Goal: Information Seeking & Learning: Find specific fact

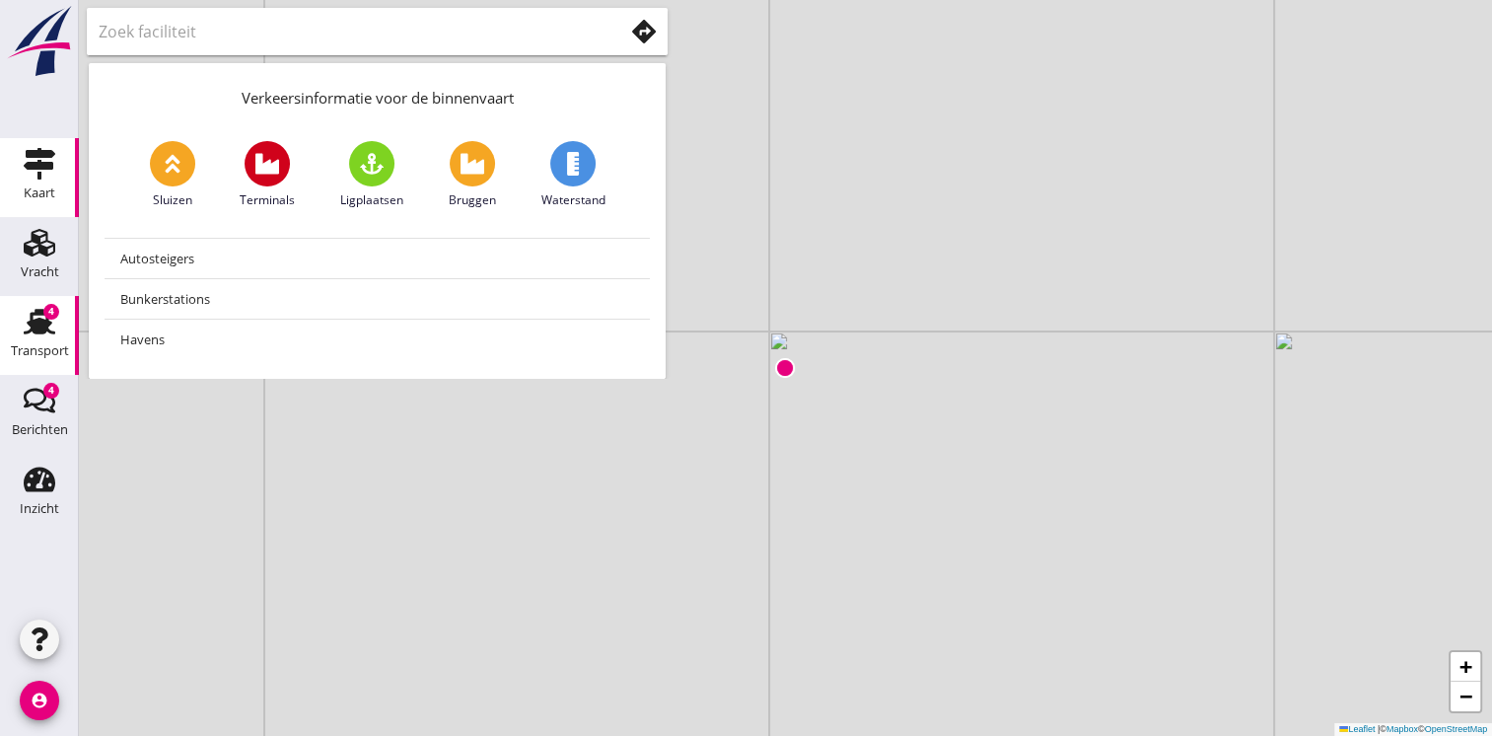
click at [47, 318] on div "4" at bounding box center [51, 312] width 16 height 16
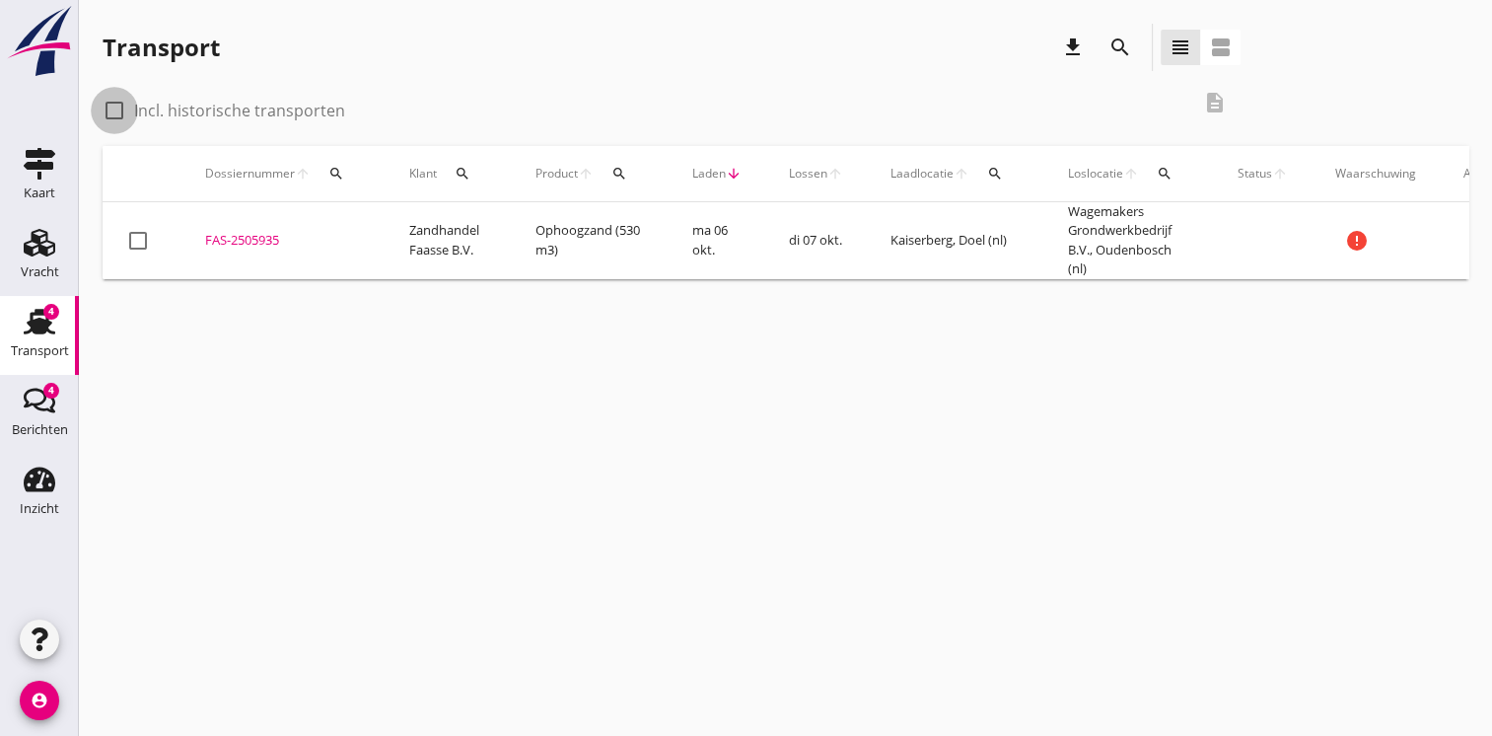
click at [122, 115] on div at bounding box center [115, 111] width 34 height 34
checkbox input "true"
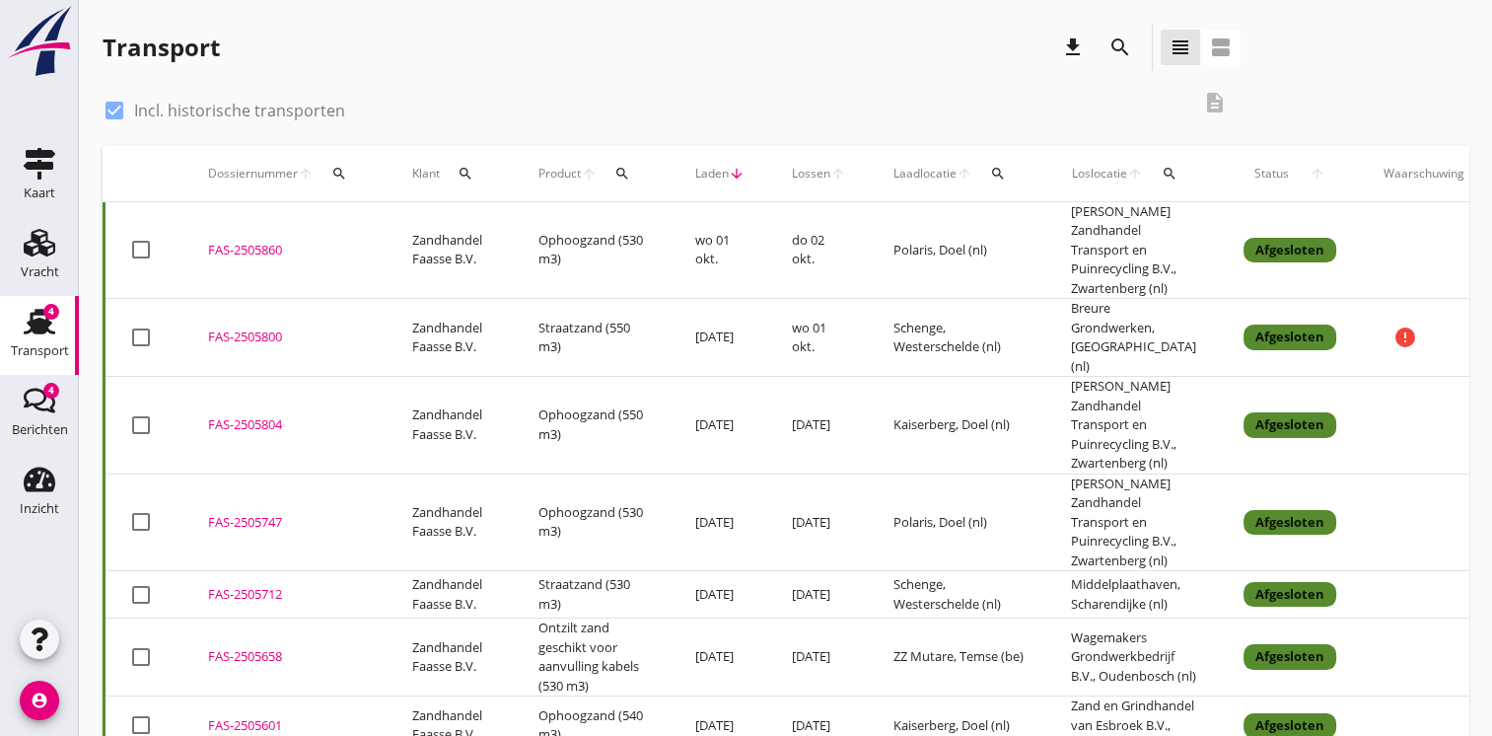
click at [634, 421] on td "Ophoogzand (550 m3)" at bounding box center [593, 426] width 157 height 98
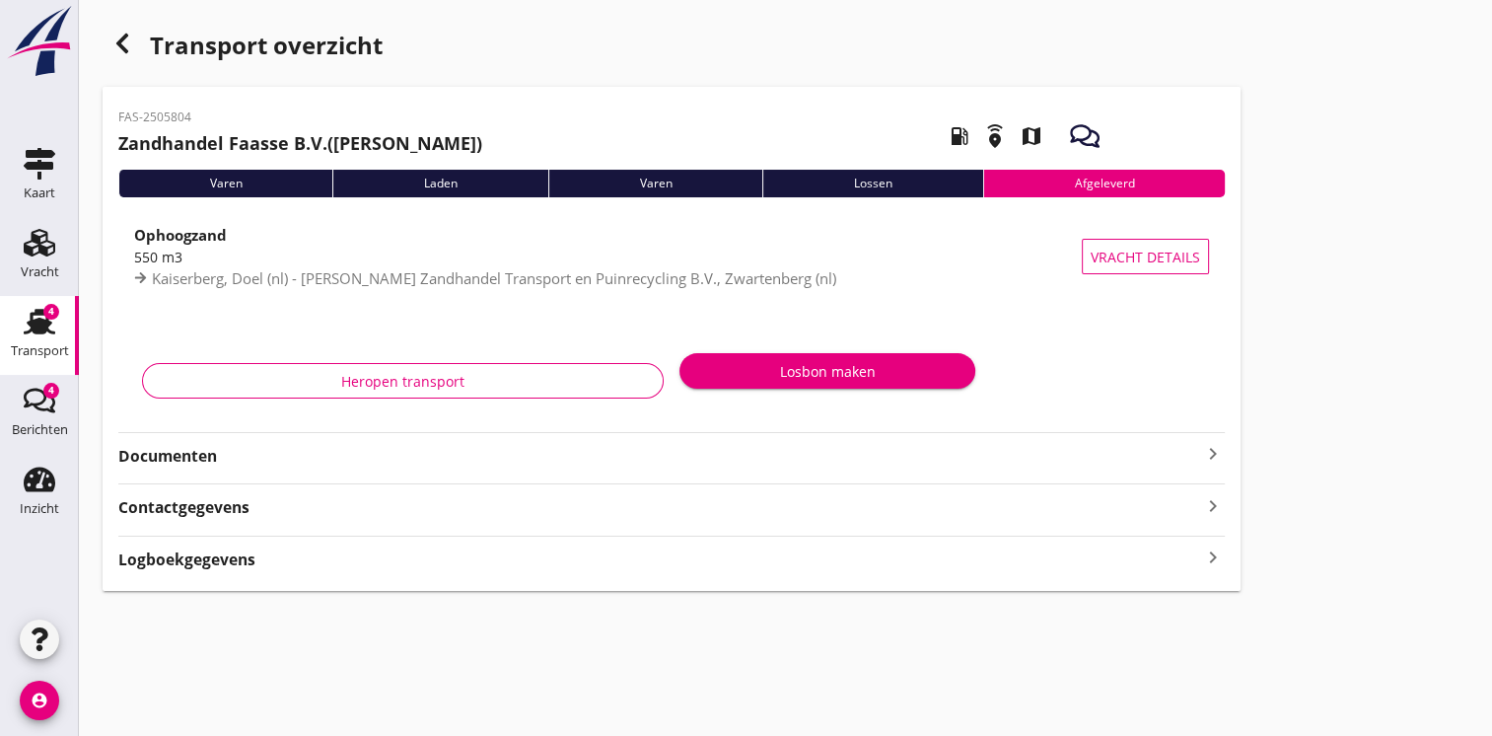
click at [565, 555] on div "Logboekgegevens keyboard_arrow_right" at bounding box center [671, 557] width 1107 height 27
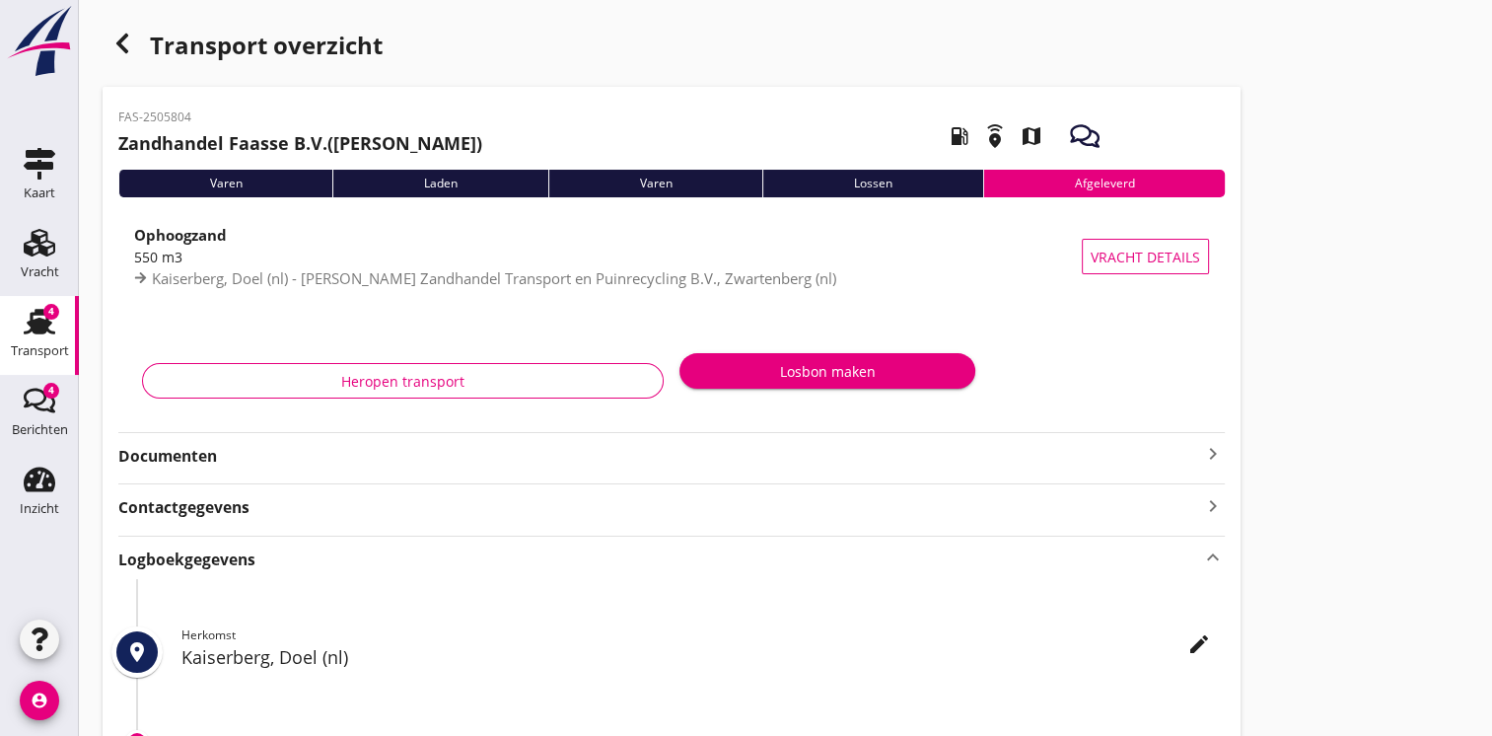
click at [1002, 450] on strong "Documenten" at bounding box center [659, 456] width 1083 height 23
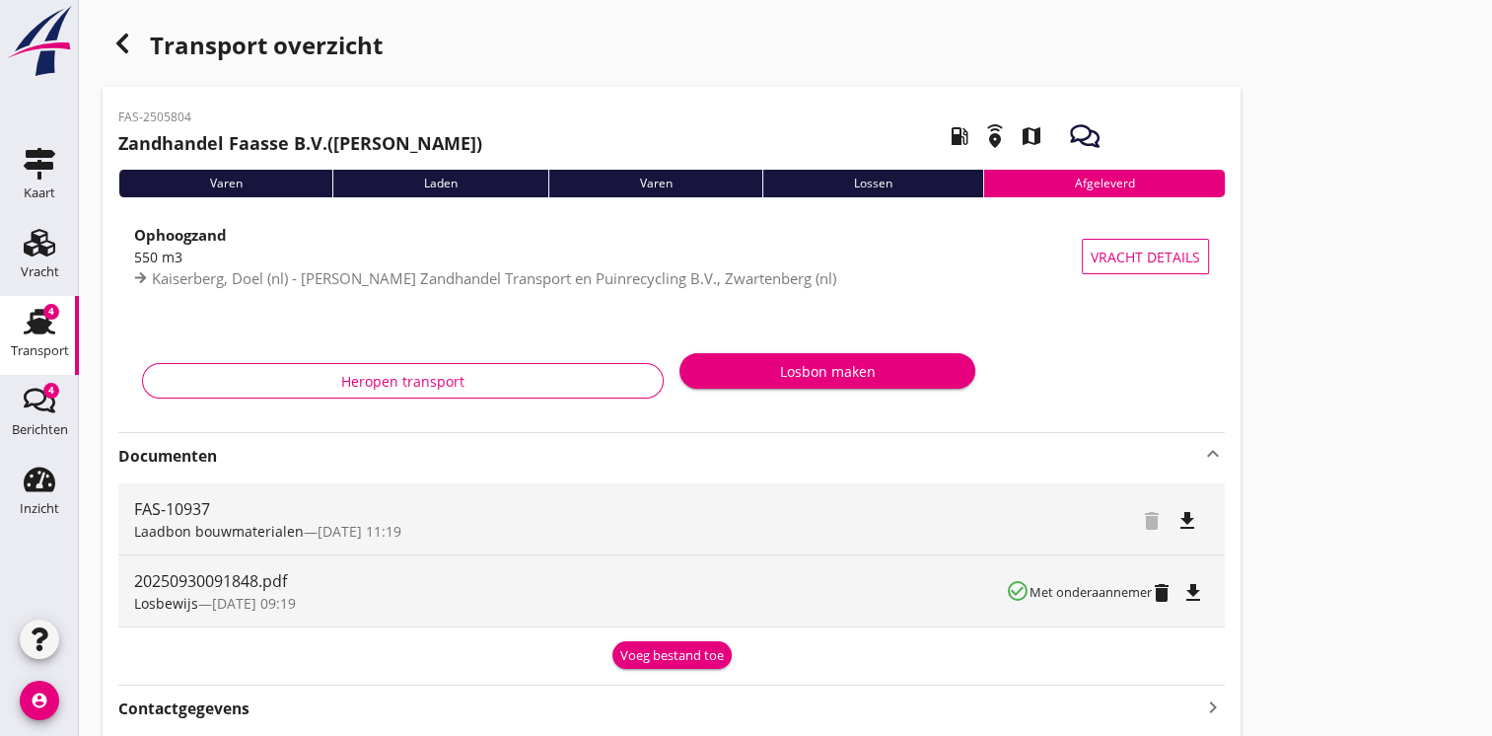
drag, startPoint x: 120, startPoint y: 116, endPoint x: 189, endPoint y: 124, distance: 69.5
click at [189, 124] on p "FAS-2505804" at bounding box center [300, 117] width 364 height 18
copy p "FAS-2505804"
click at [125, 41] on icon "button" at bounding box center [122, 44] width 24 height 24
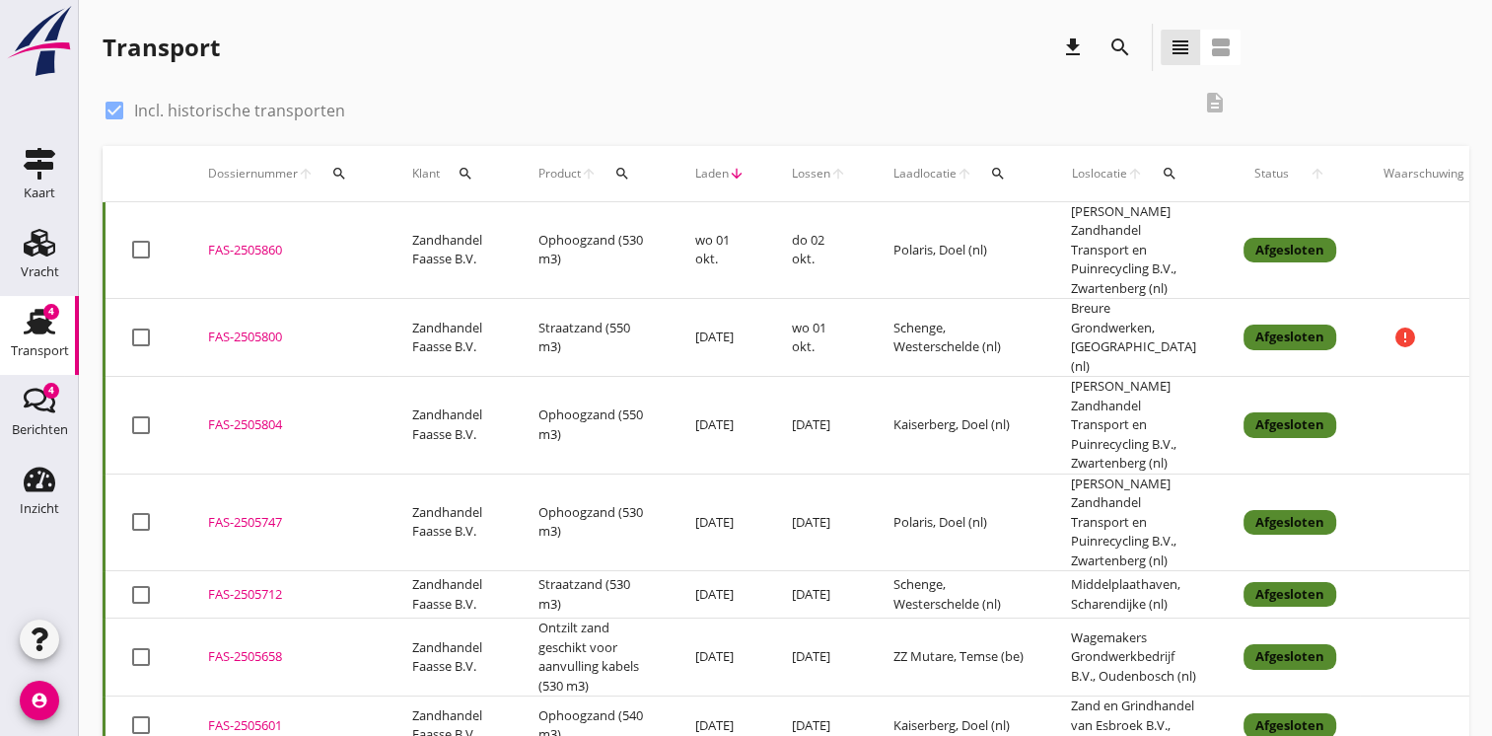
click at [516, 318] on td "Straatzand (550 m3)" at bounding box center [593, 338] width 157 height 78
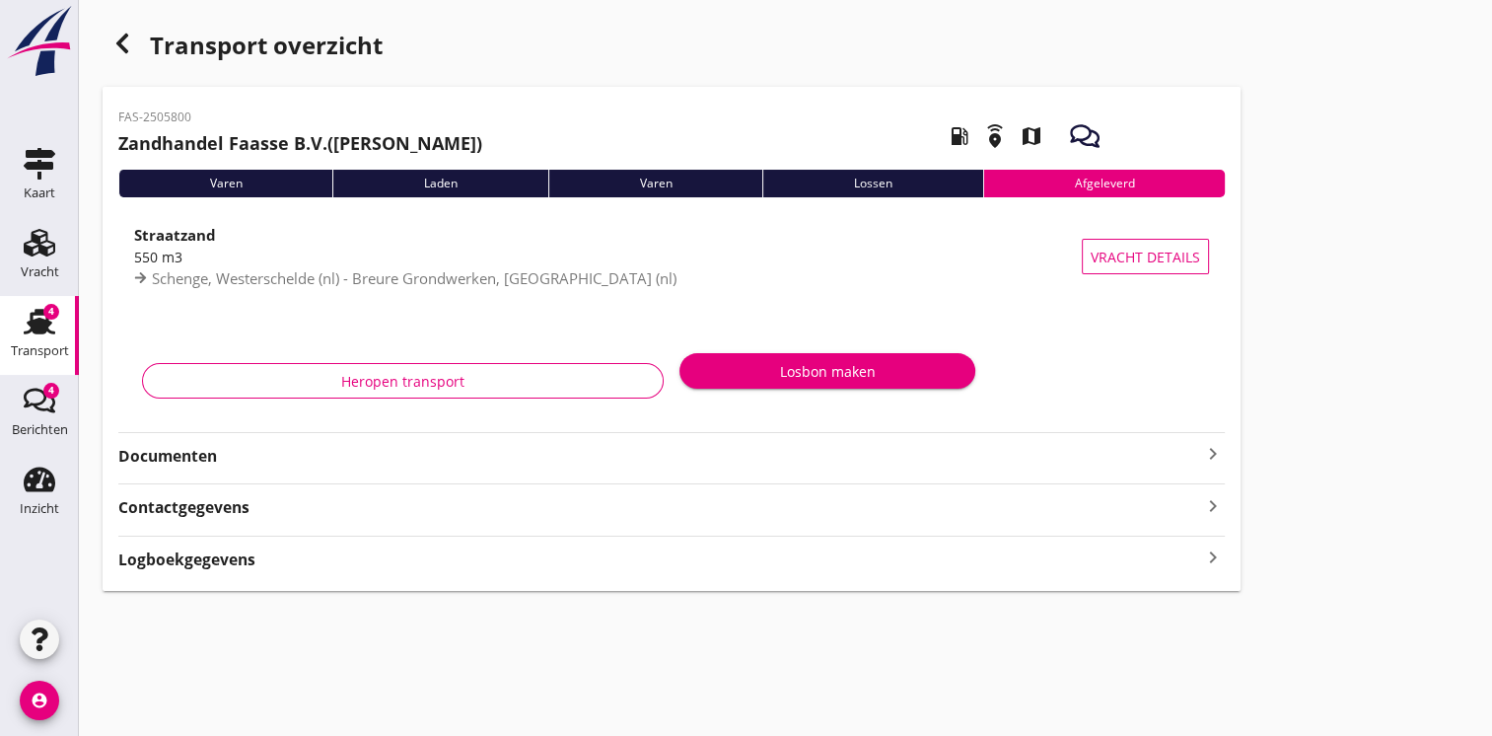
click at [754, 468] on div "FAS-2505800 Zandhandel Faasse B.V. ([PERSON_NAME]) local_gas_station emergency_…" at bounding box center [672, 339] width 1138 height 504
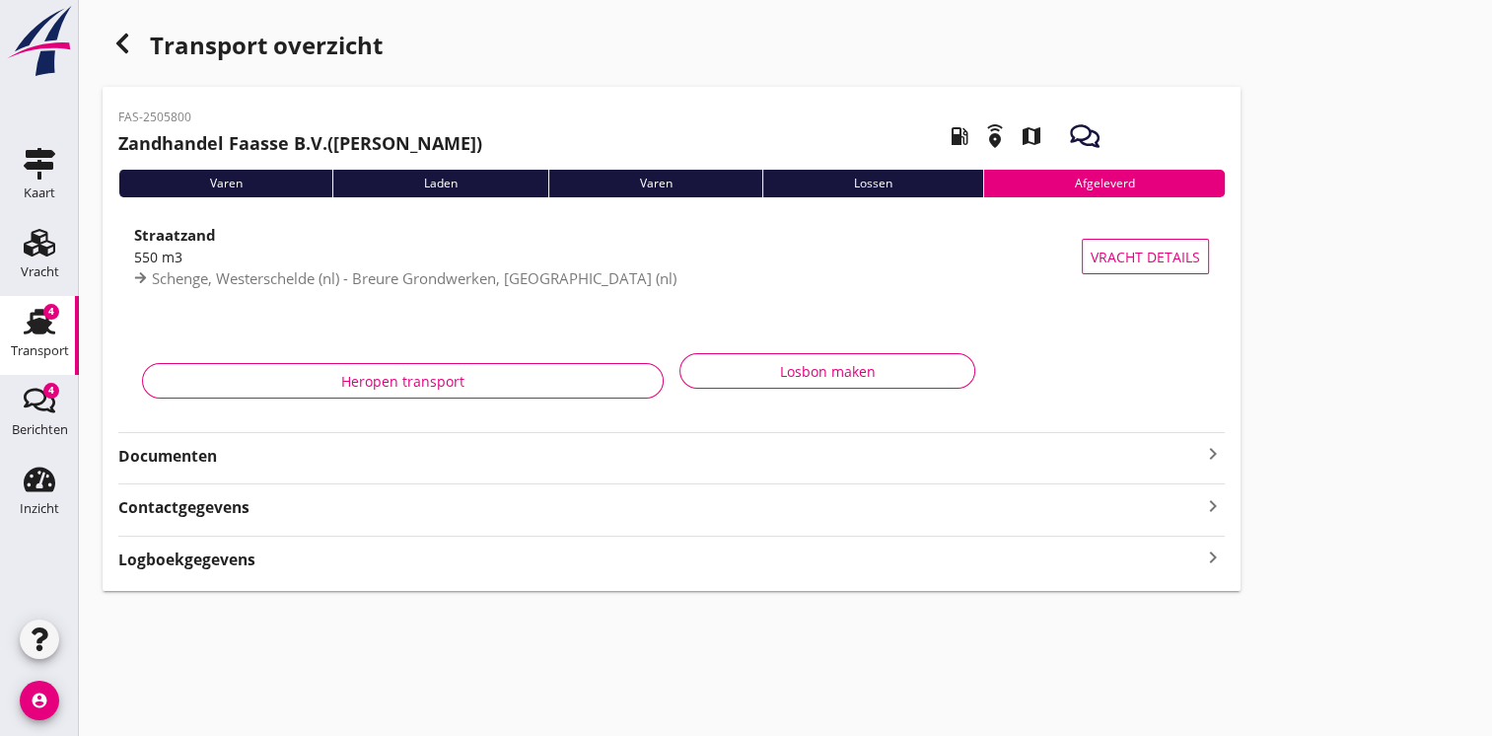
click at [215, 449] on strong "Documenten" at bounding box center [659, 456] width 1083 height 23
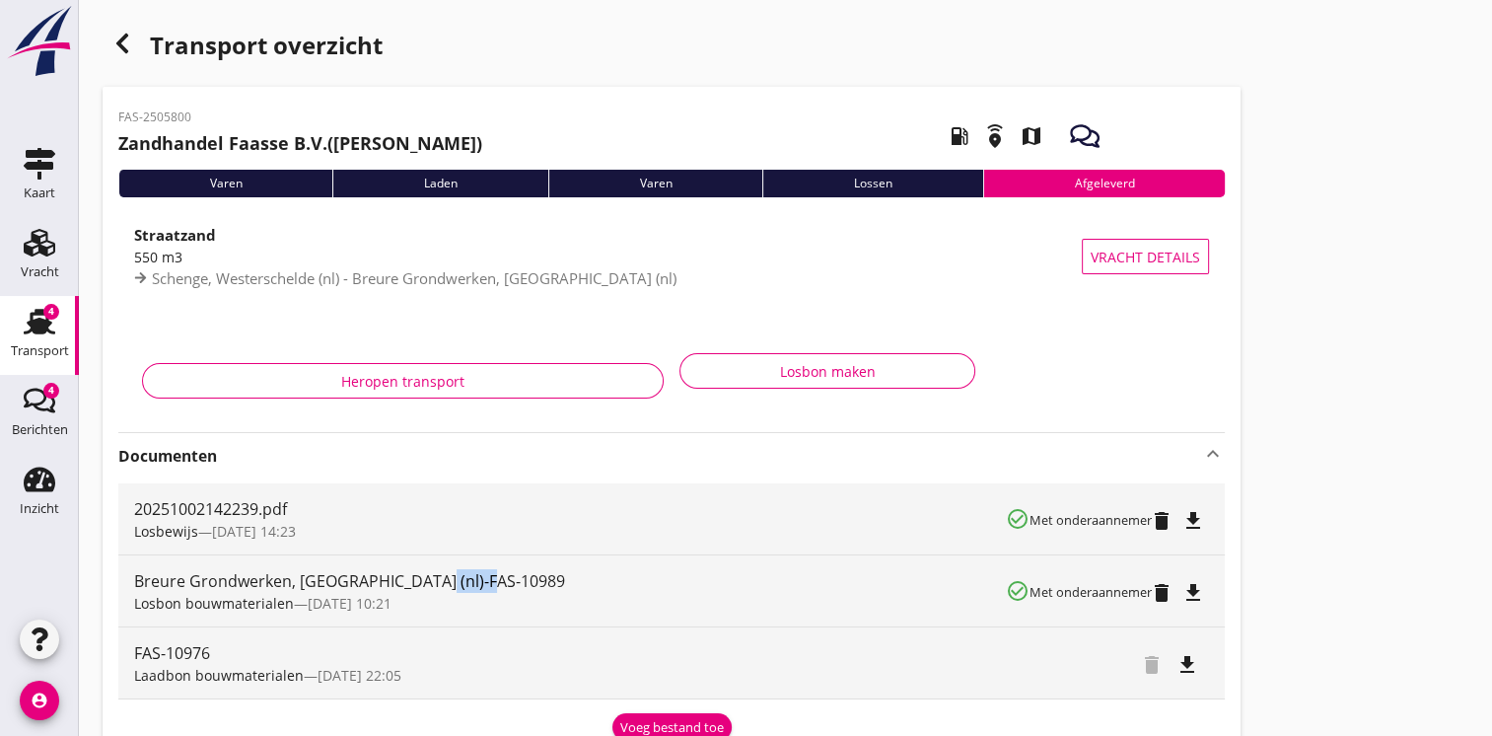
drag, startPoint x: 420, startPoint y: 573, endPoint x: 487, endPoint y: 586, distance: 68.3
click at [487, 586] on div "Breure Grondwerken, [GEOGRAPHIC_DATA] (nl)-FAS-10989" at bounding box center [570, 581] width 872 height 24
drag, startPoint x: 487, startPoint y: 586, endPoint x: 418, endPoint y: 579, distance: 69.4
click at [418, 579] on div "Breure Grondwerken, [GEOGRAPHIC_DATA] (nl)-FAS-10989" at bounding box center [570, 581] width 872 height 24
drag, startPoint x: 418, startPoint y: 579, endPoint x: 507, endPoint y: 589, distance: 89.3
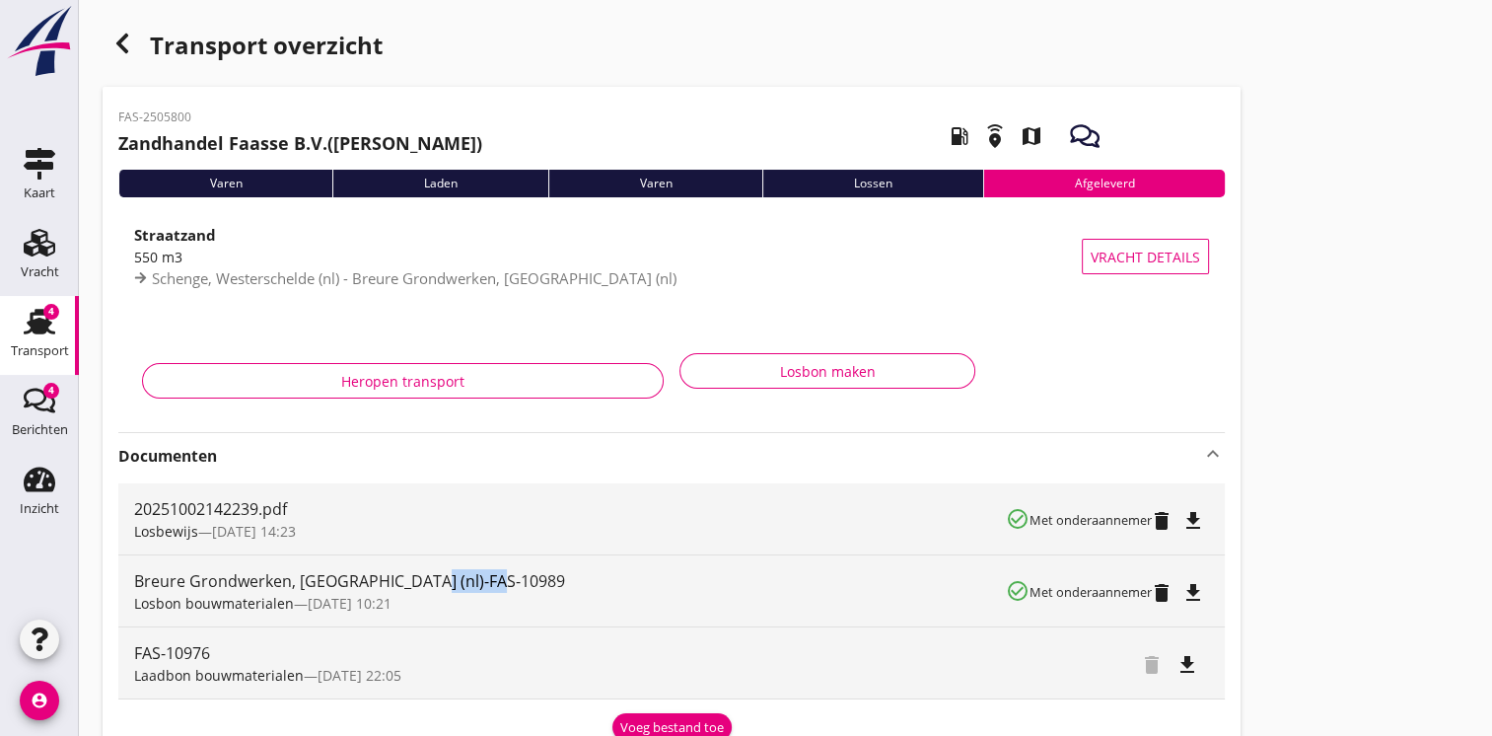
click at [507, 589] on div "Breure Grondwerken, [GEOGRAPHIC_DATA] (nl)-FAS-10989" at bounding box center [570, 581] width 872 height 24
copy div "FAS-10989"
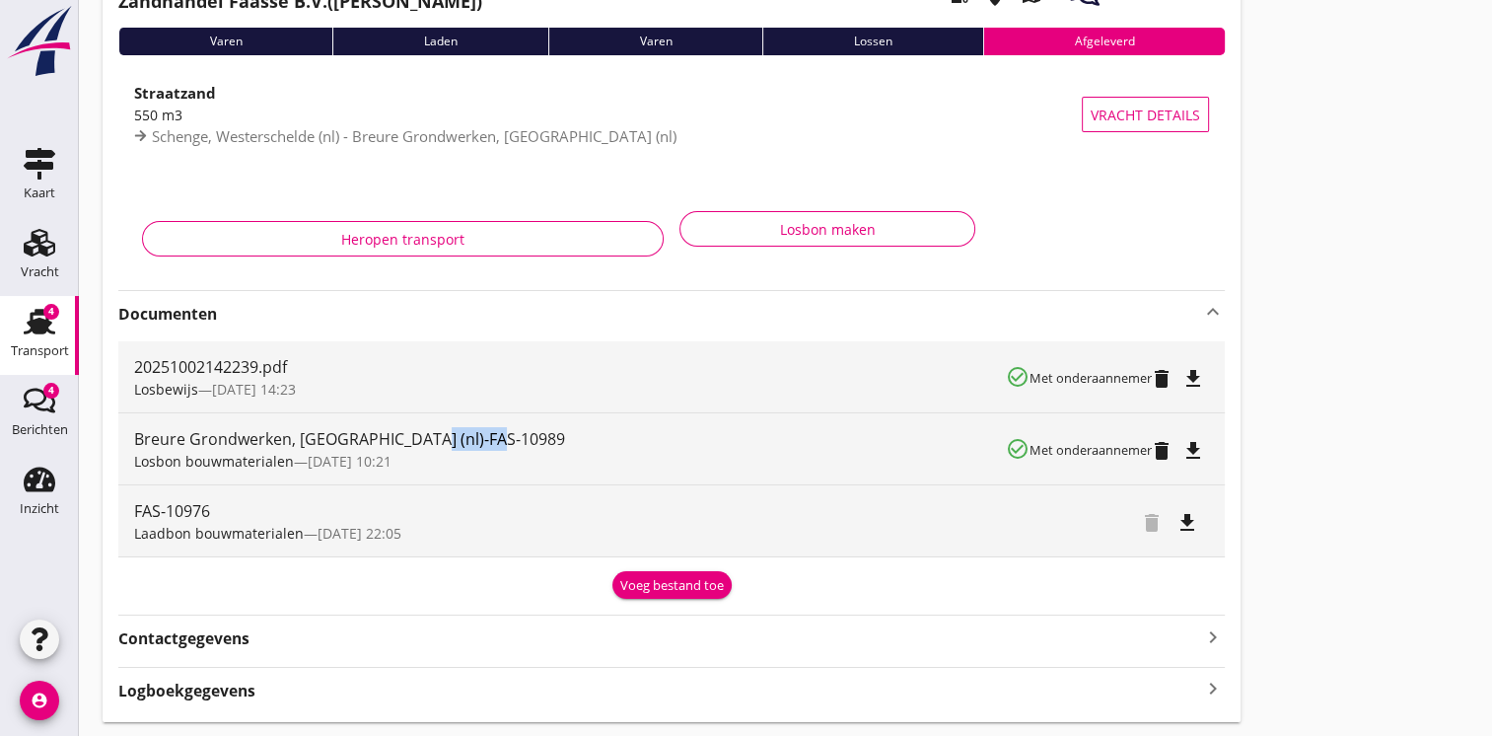
scroll to position [197, 0]
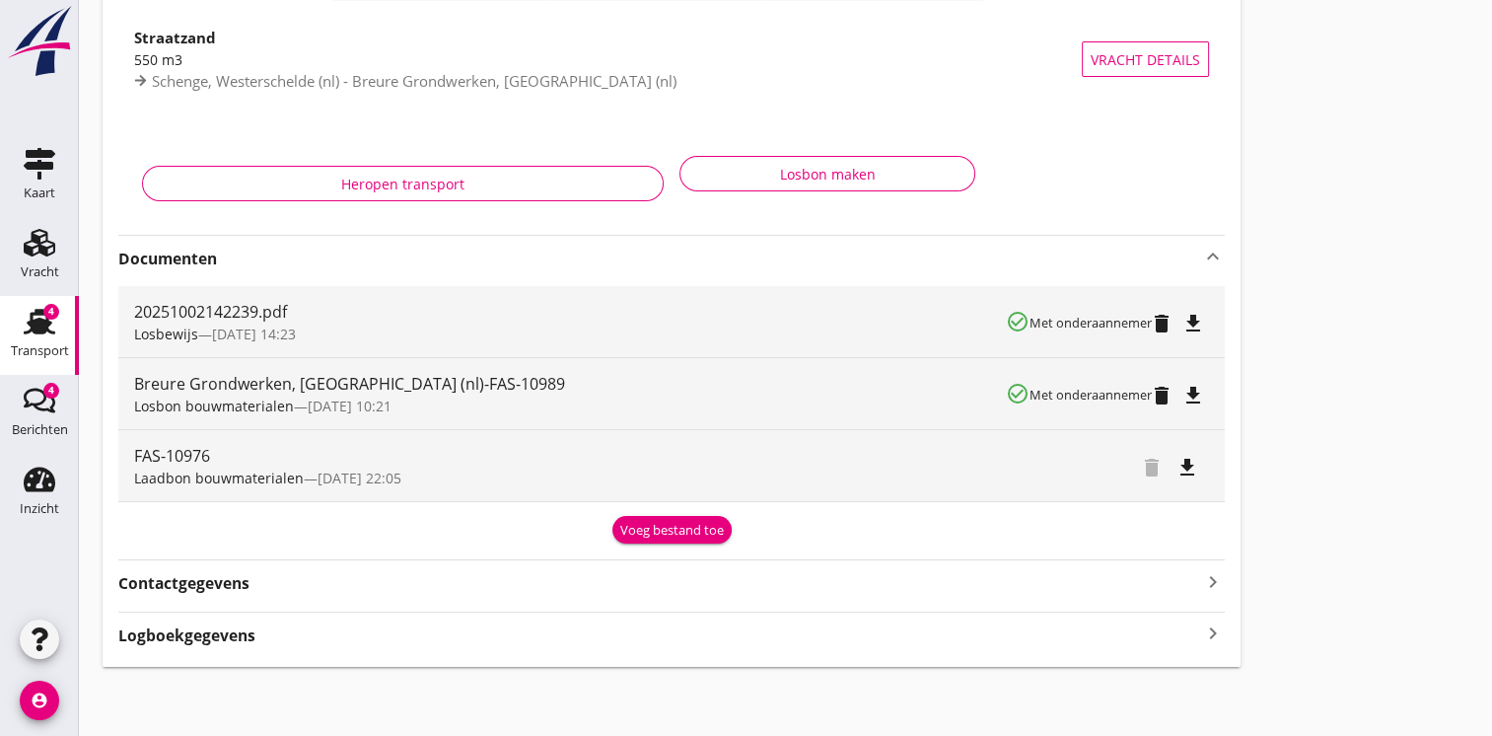
click at [1061, 589] on div "Contactgegevens keyboard_arrow_right" at bounding box center [671, 581] width 1107 height 27
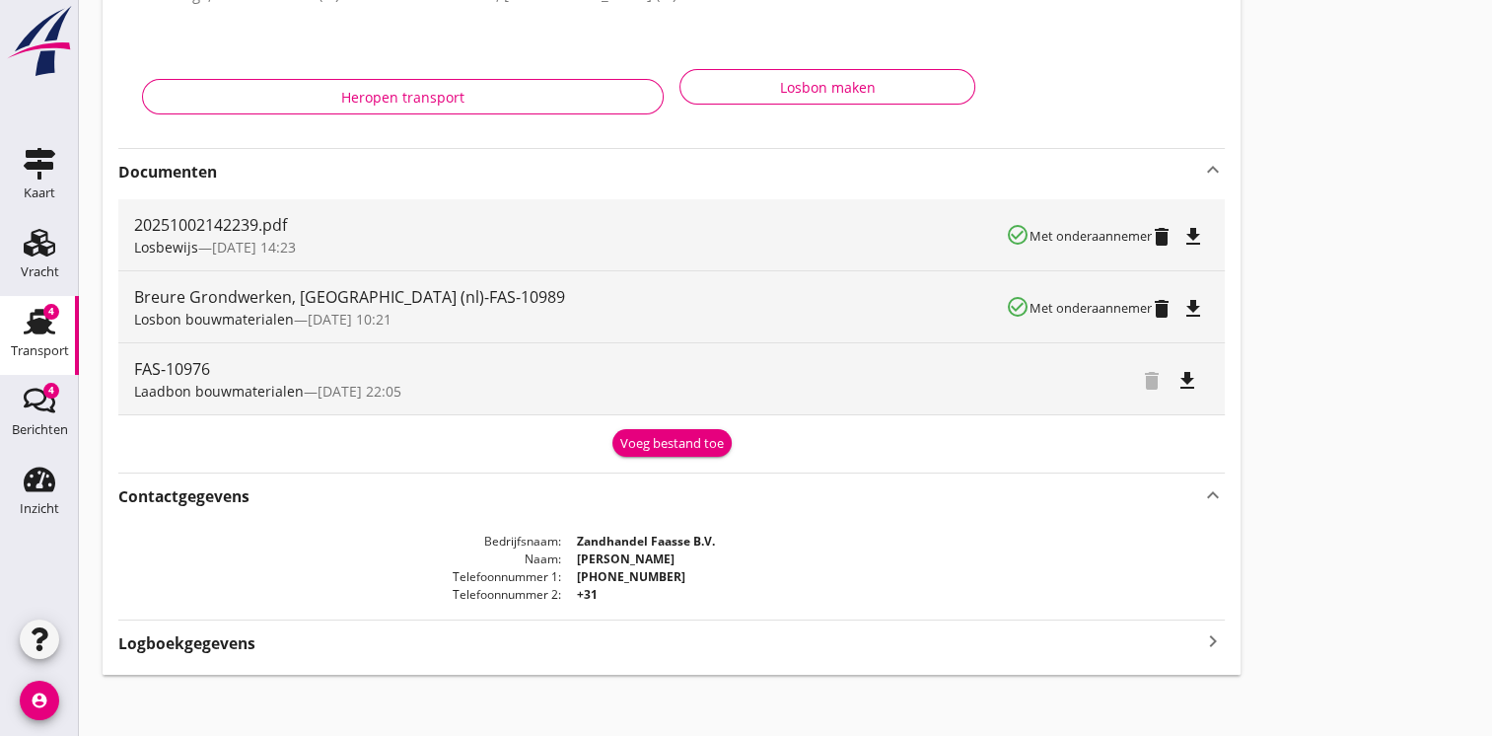
scroll to position [292, 0]
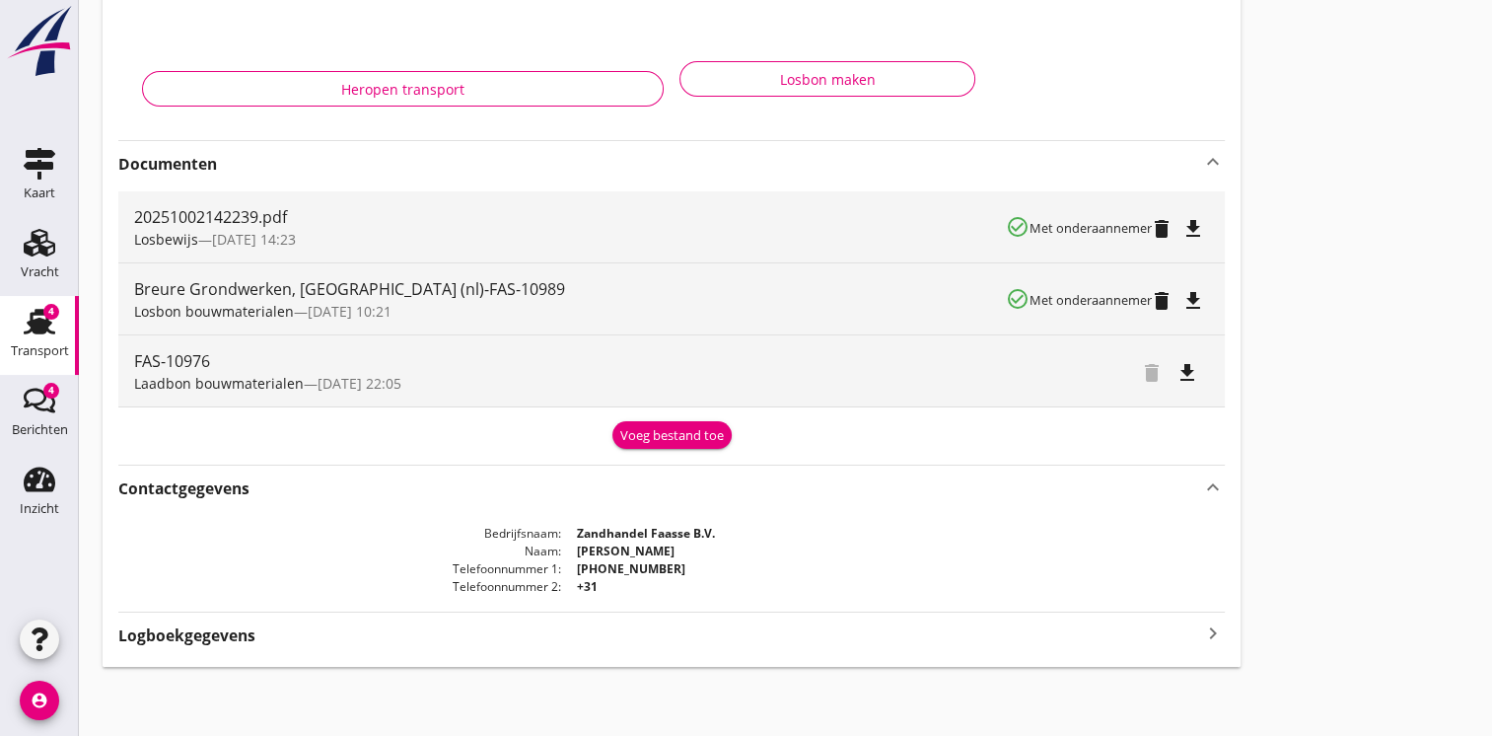
click at [1213, 641] on icon "keyboard_arrow_right" at bounding box center [1213, 633] width 24 height 27
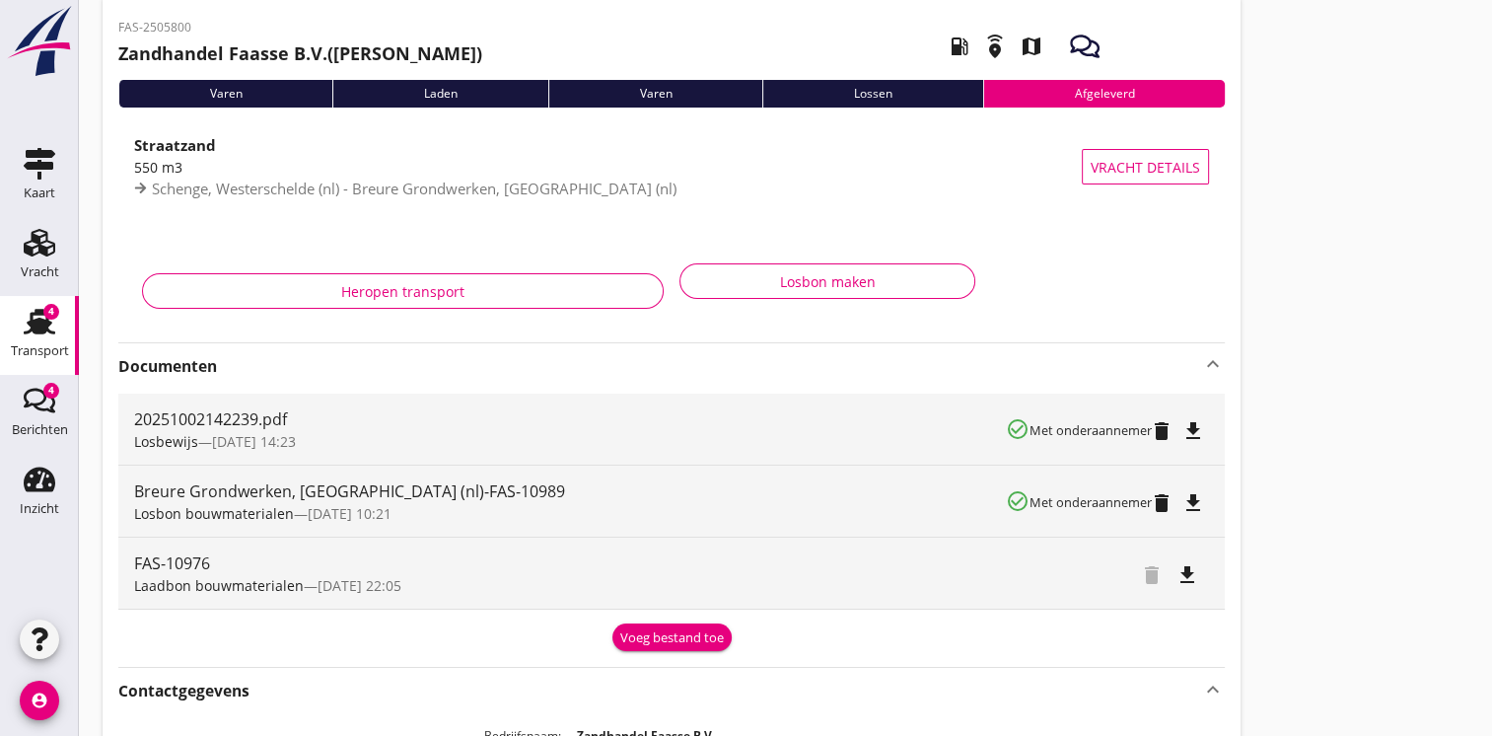
scroll to position [58, 0]
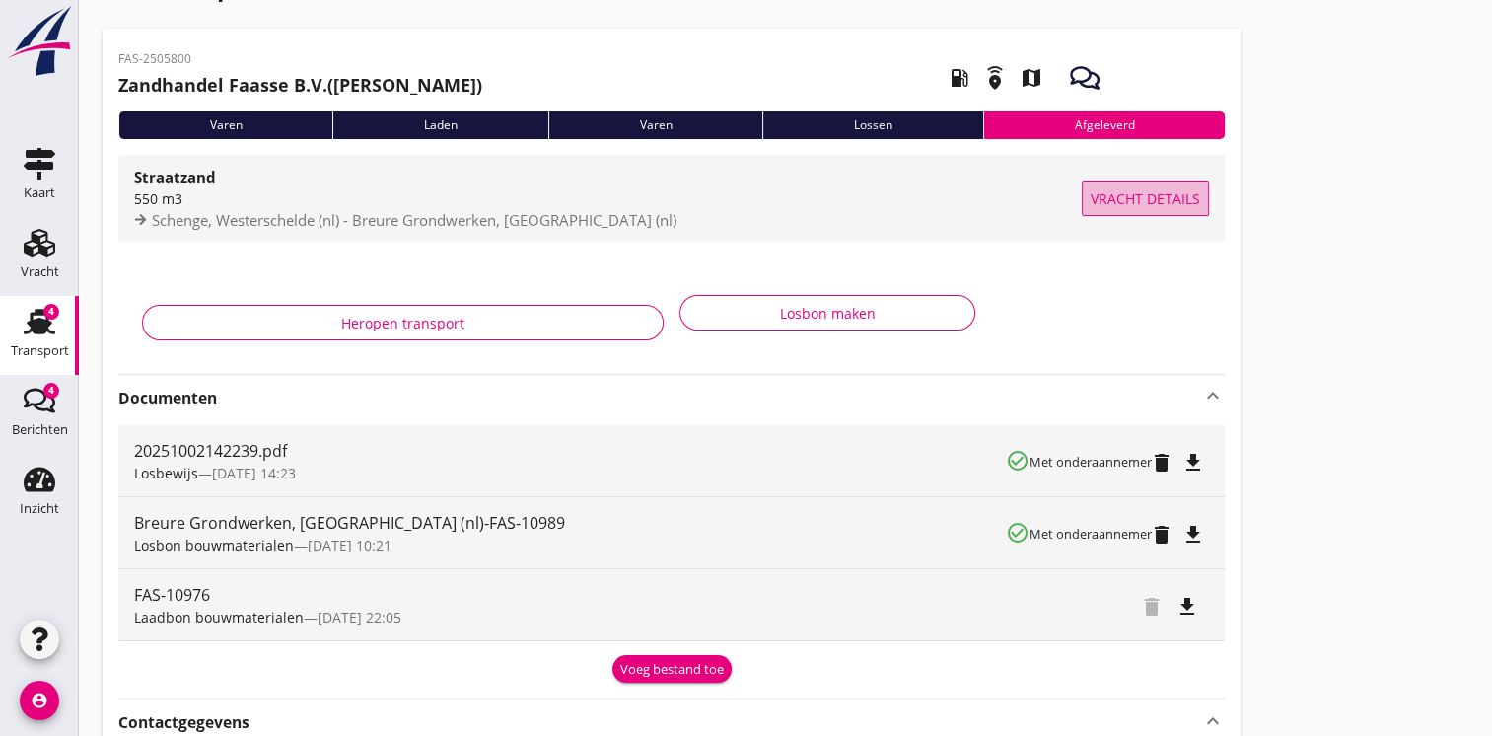
click at [1118, 201] on span "Vracht details" at bounding box center [1145, 198] width 109 height 21
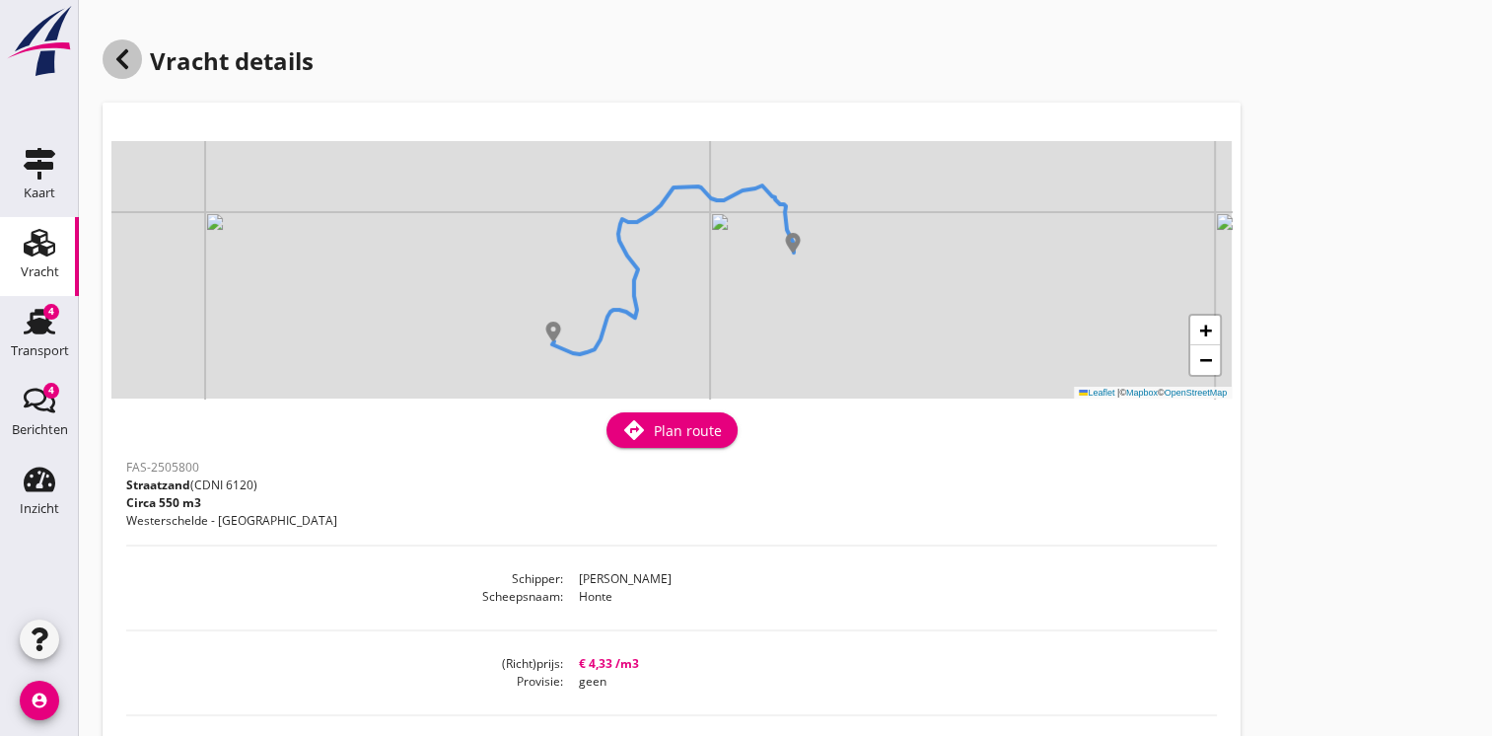
click at [130, 57] on icon at bounding box center [122, 59] width 24 height 24
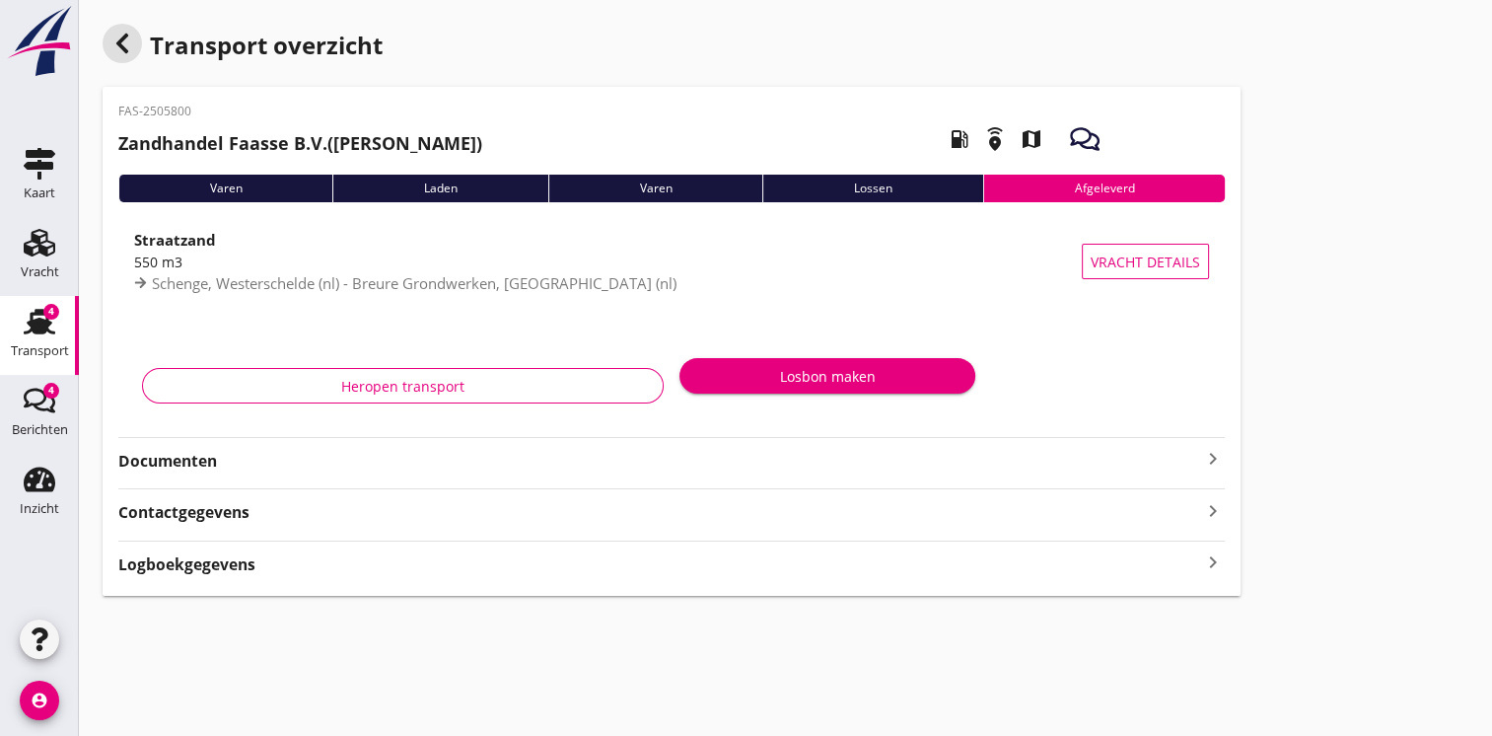
click at [130, 57] on div "button" at bounding box center [122, 43] width 39 height 39
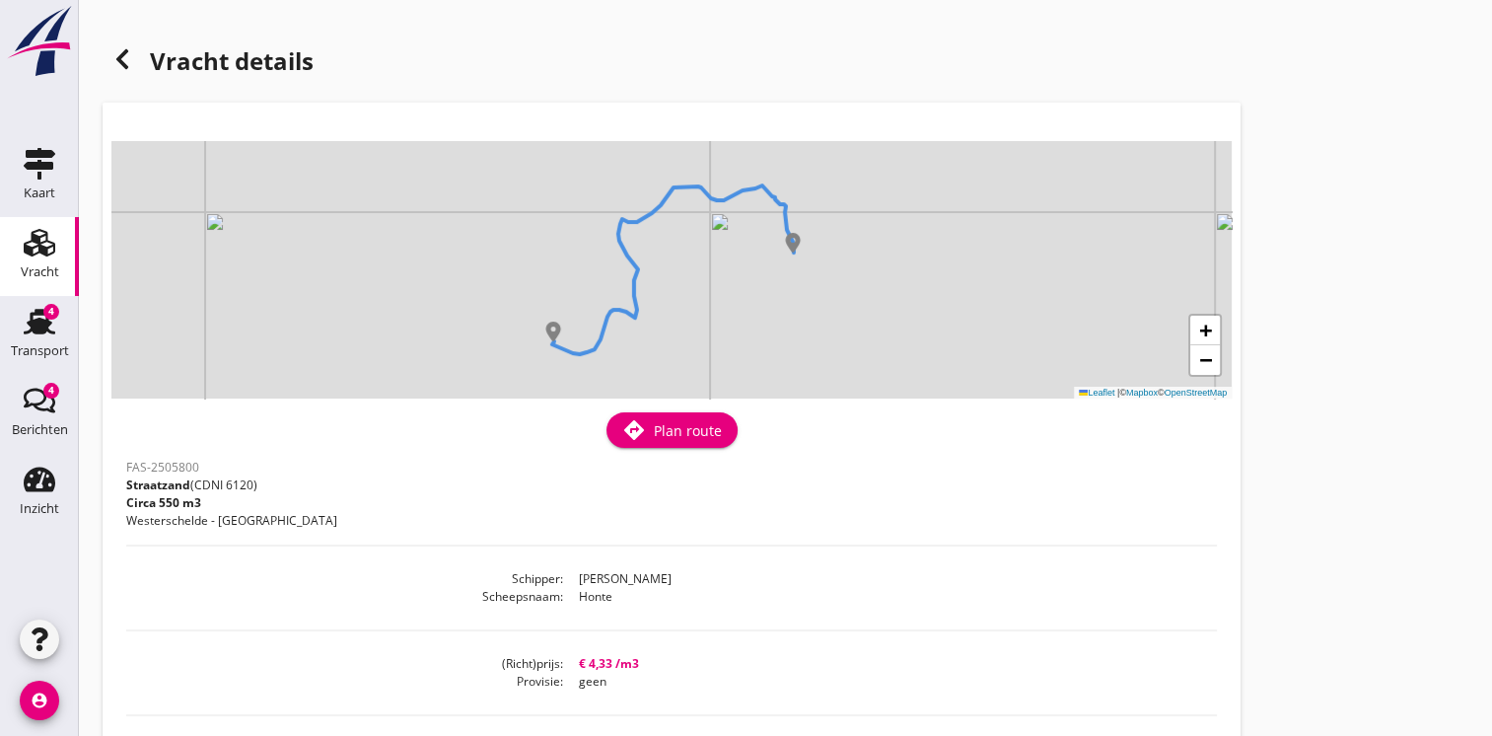
click at [124, 53] on use at bounding box center [122, 59] width 12 height 20
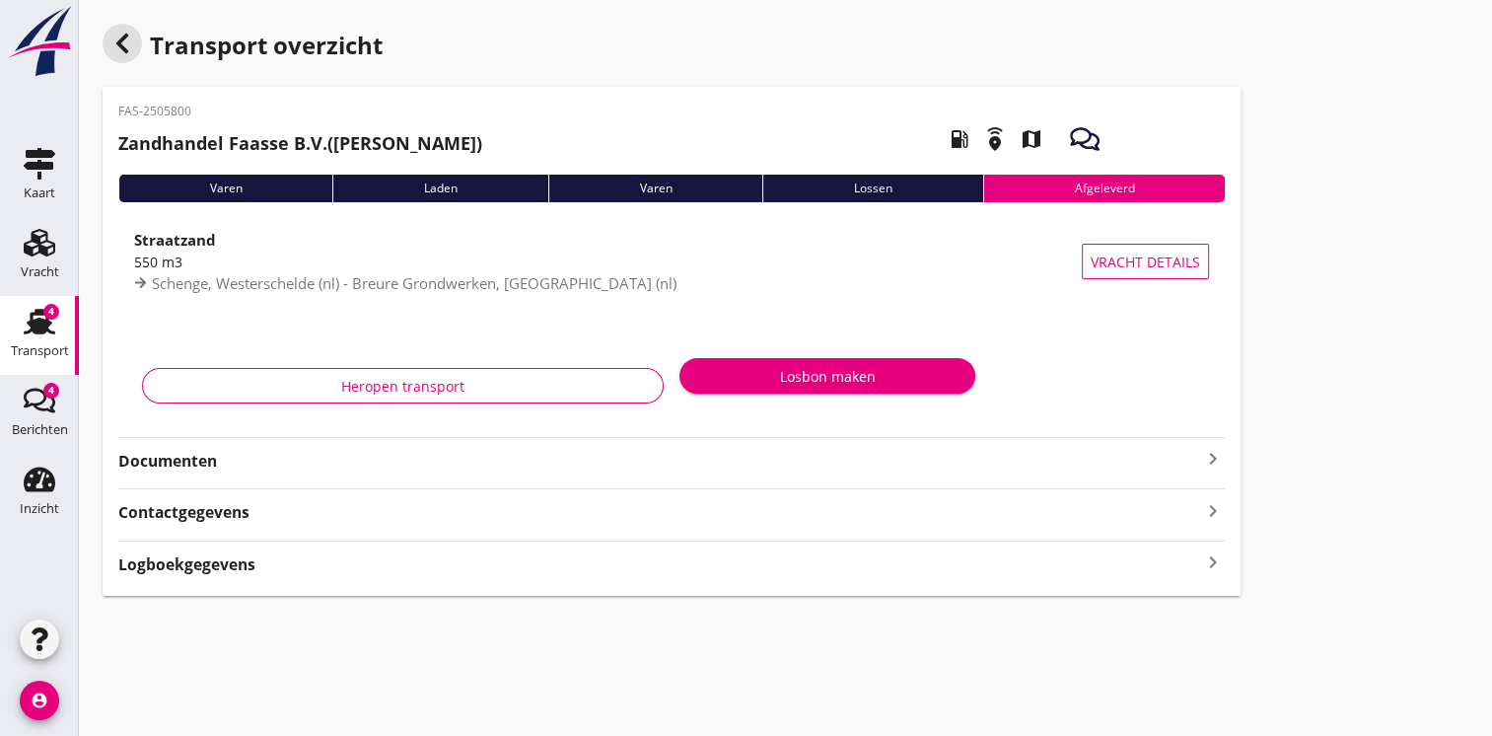
click at [125, 53] on icon "button" at bounding box center [122, 44] width 24 height 24
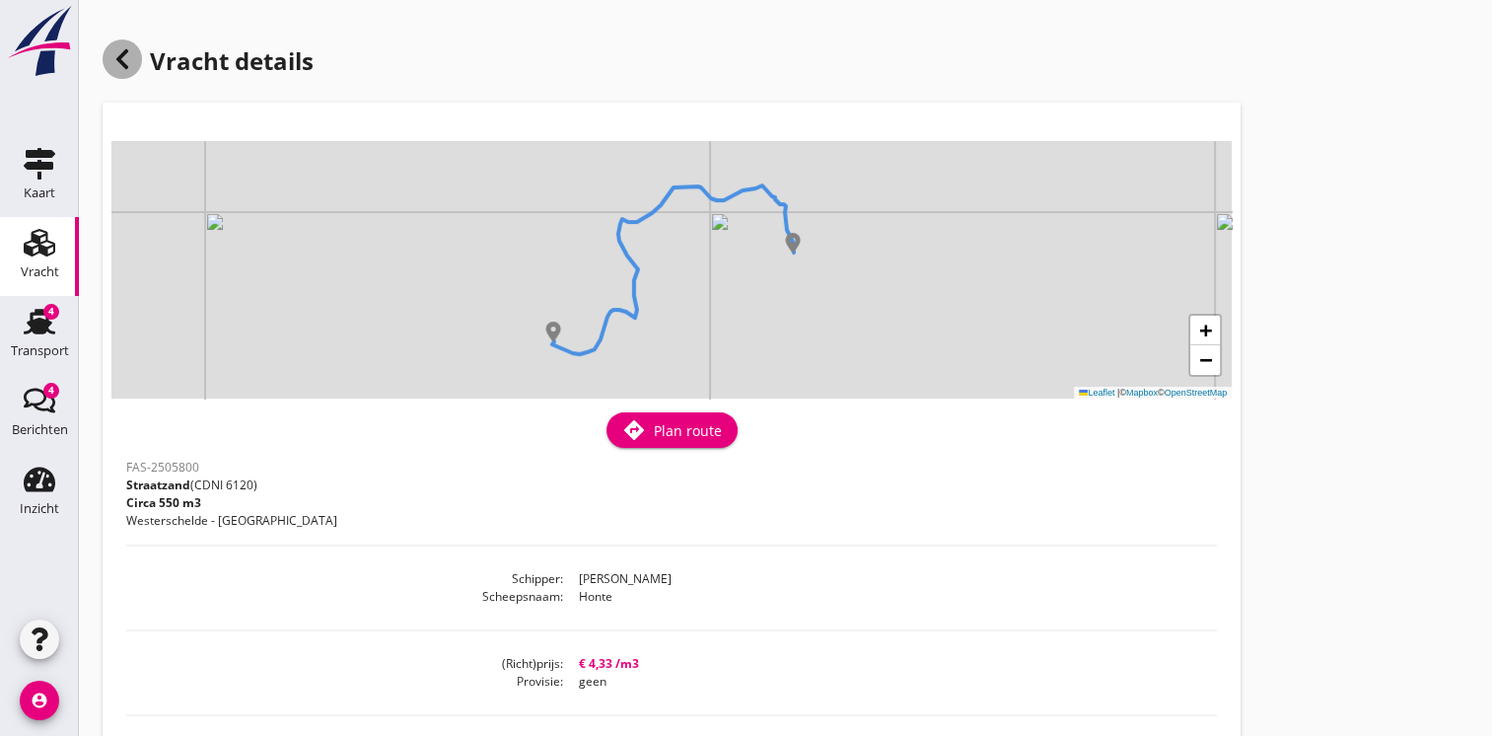
click at [125, 53] on use at bounding box center [122, 59] width 12 height 20
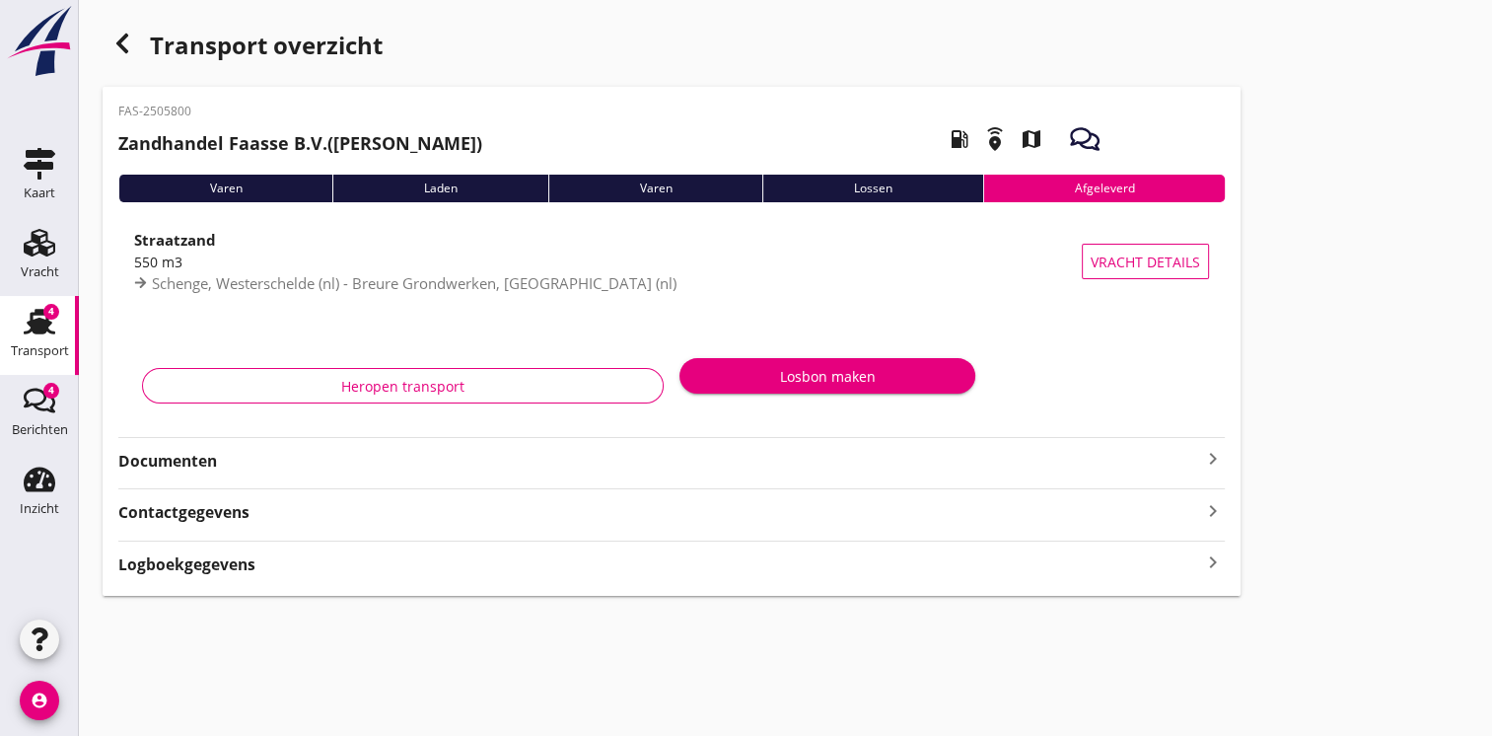
click at [51, 351] on div "Transport" at bounding box center [40, 350] width 58 height 13
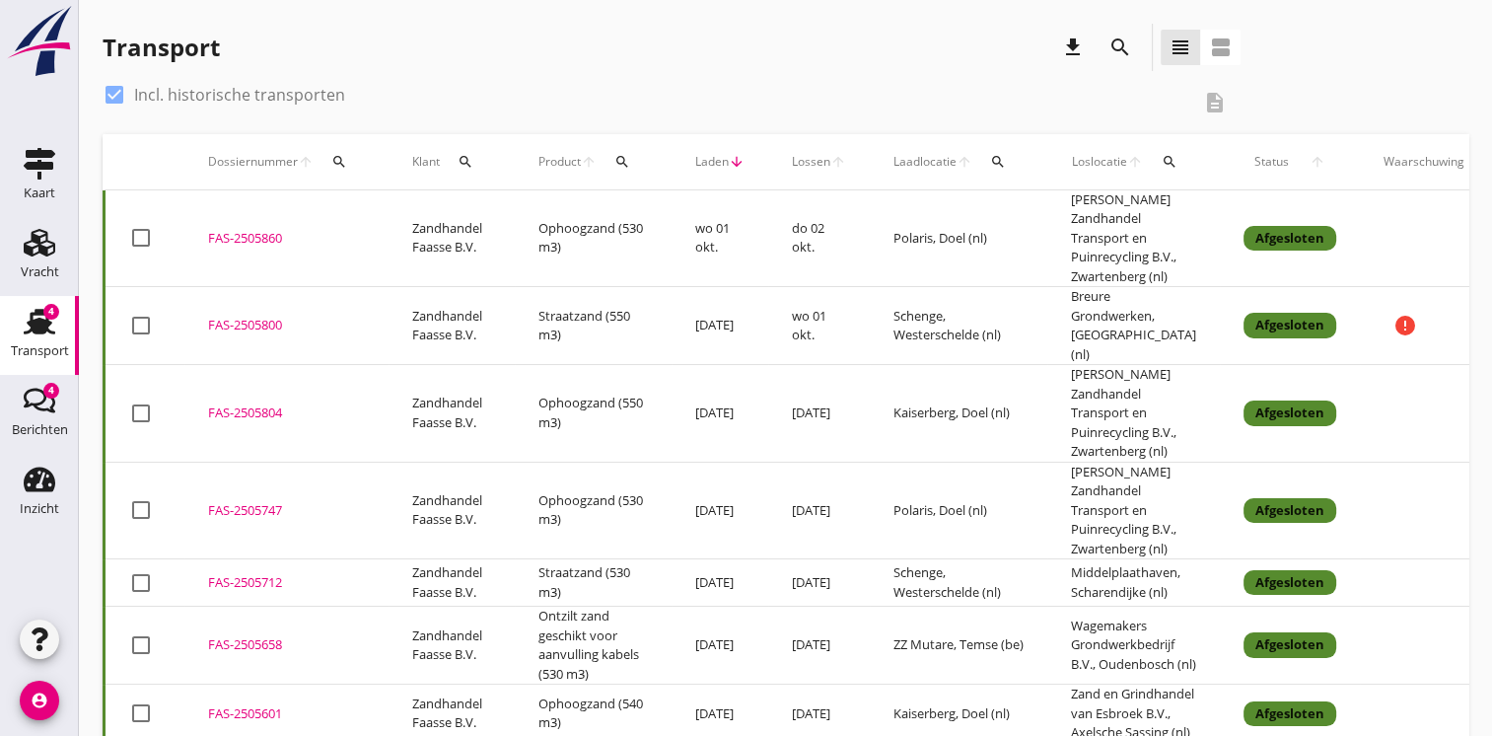
click at [502, 283] on td "Zandhandel Faasse B.V." at bounding box center [452, 238] width 126 height 97
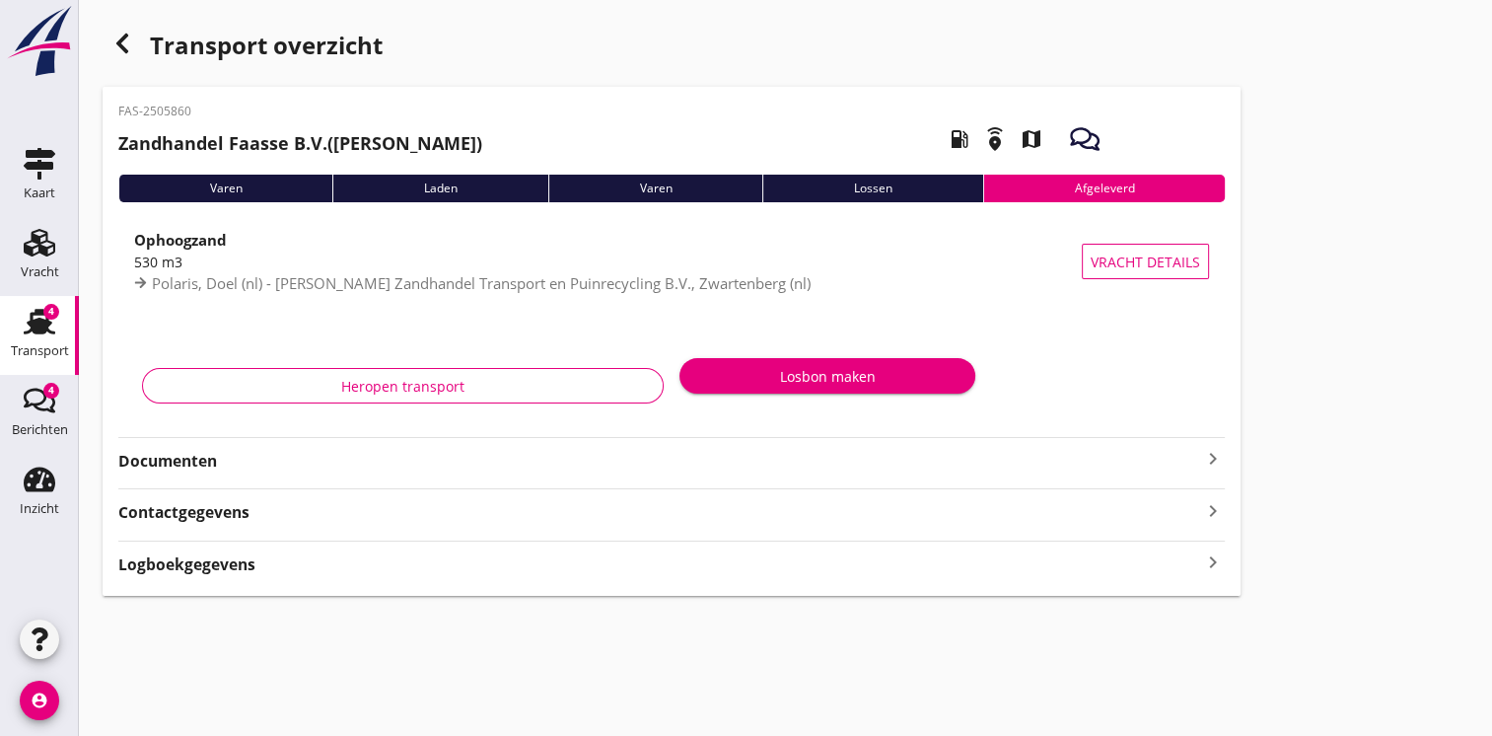
click at [121, 35] on icon "button" at bounding box center [122, 44] width 24 height 24
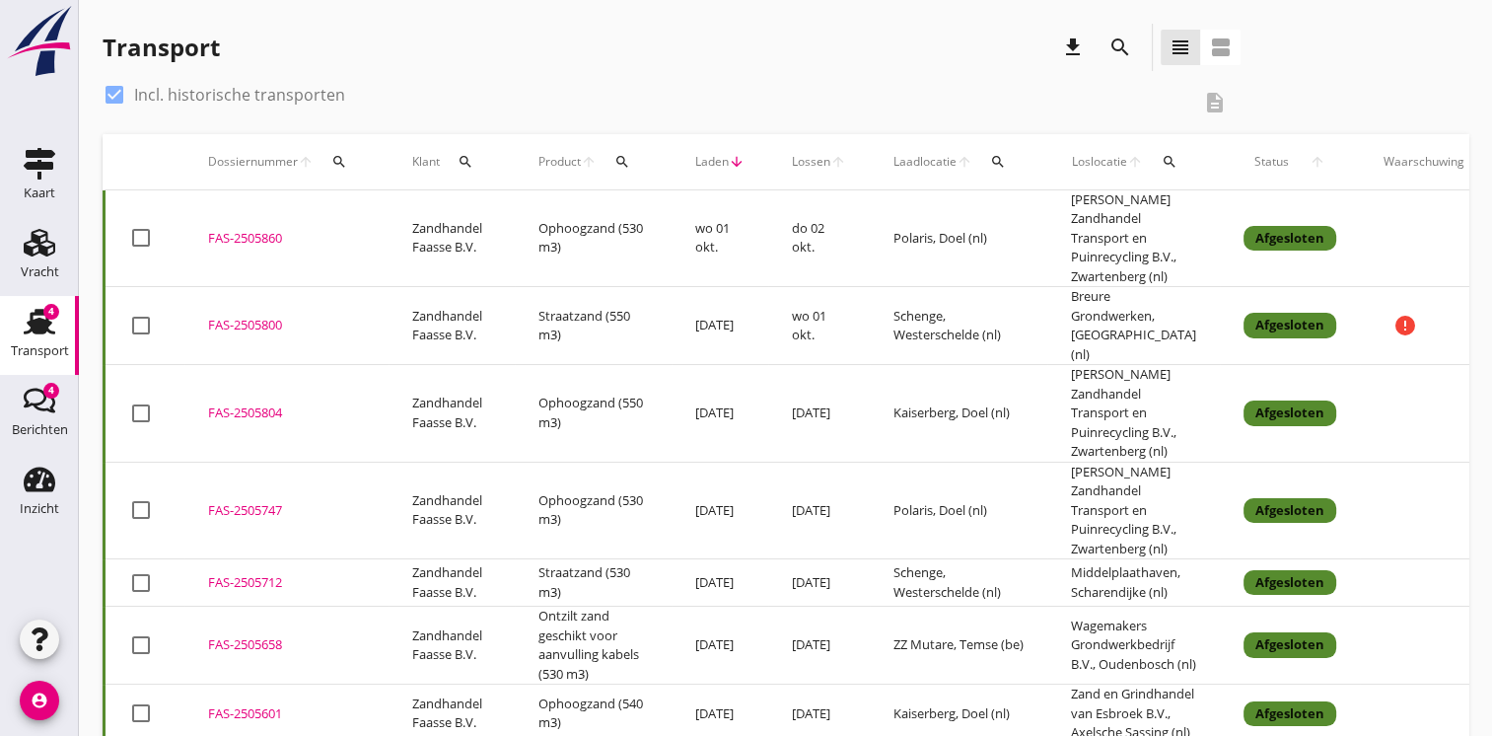
click at [588, 401] on td "Ophoogzand (550 m3)" at bounding box center [593, 414] width 157 height 98
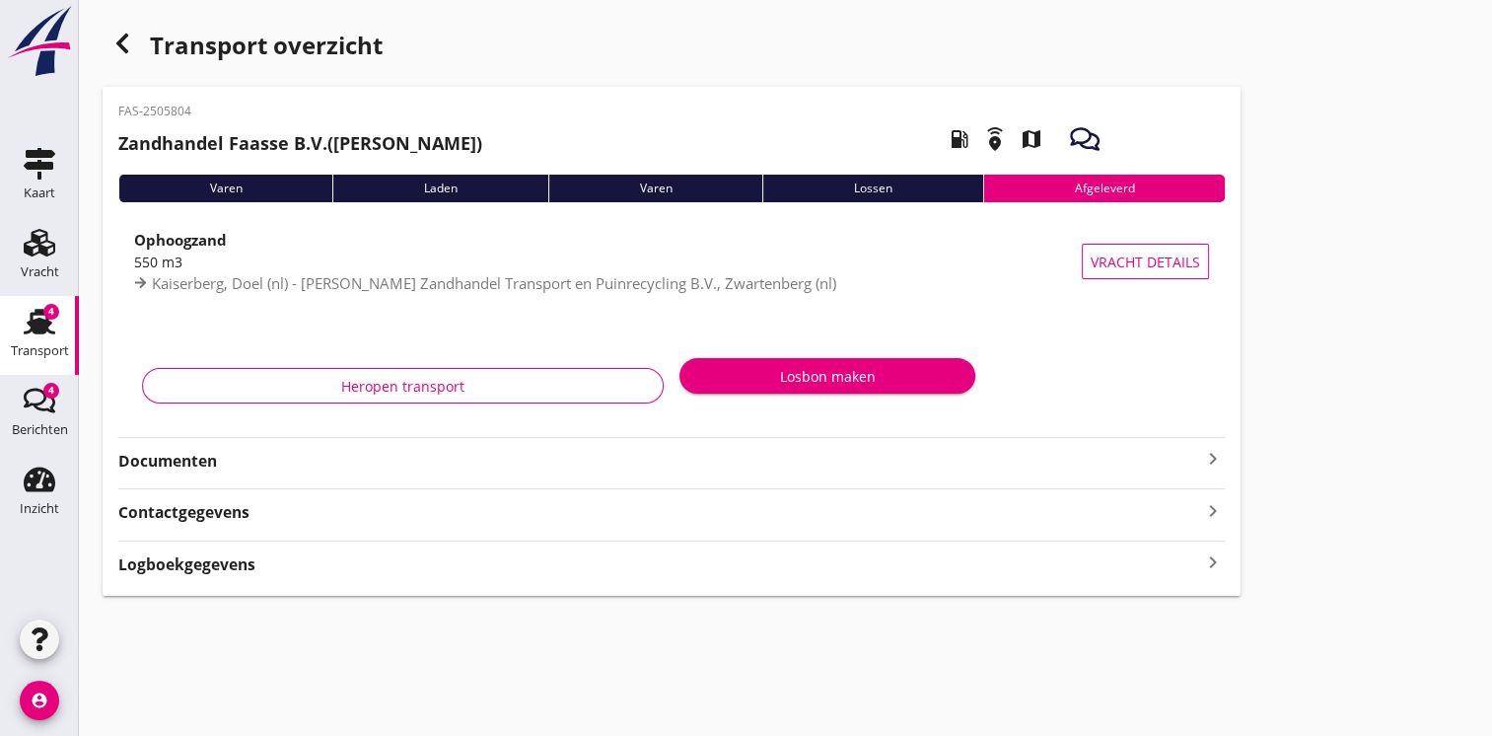
click at [554, 456] on strong "Documenten" at bounding box center [659, 461] width 1083 height 23
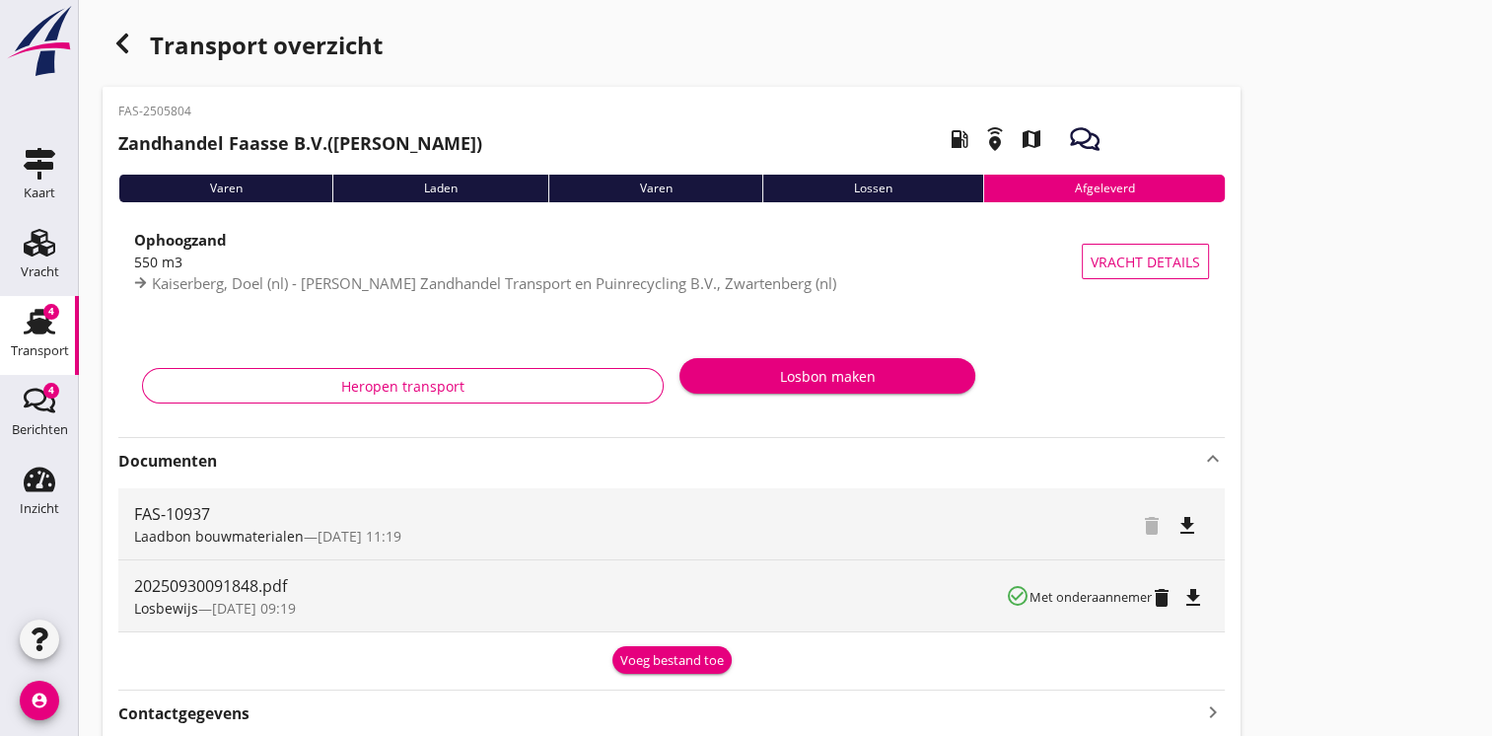
click at [1201, 603] on icon "file_download" at bounding box center [1193, 598] width 24 height 24
click at [126, 41] on icon "button" at bounding box center [122, 44] width 24 height 24
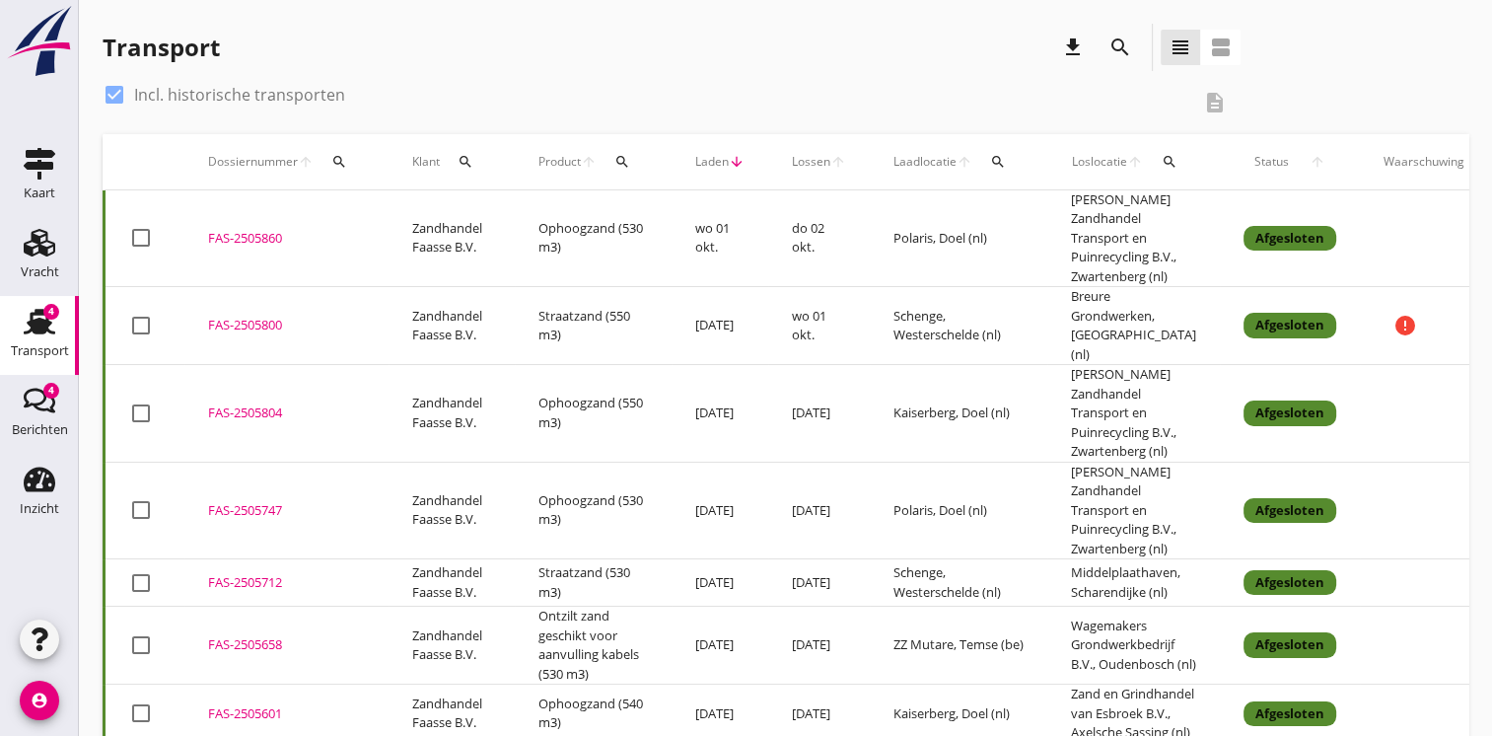
click at [634, 241] on td "Ophoogzand (530 m3)" at bounding box center [593, 238] width 157 height 97
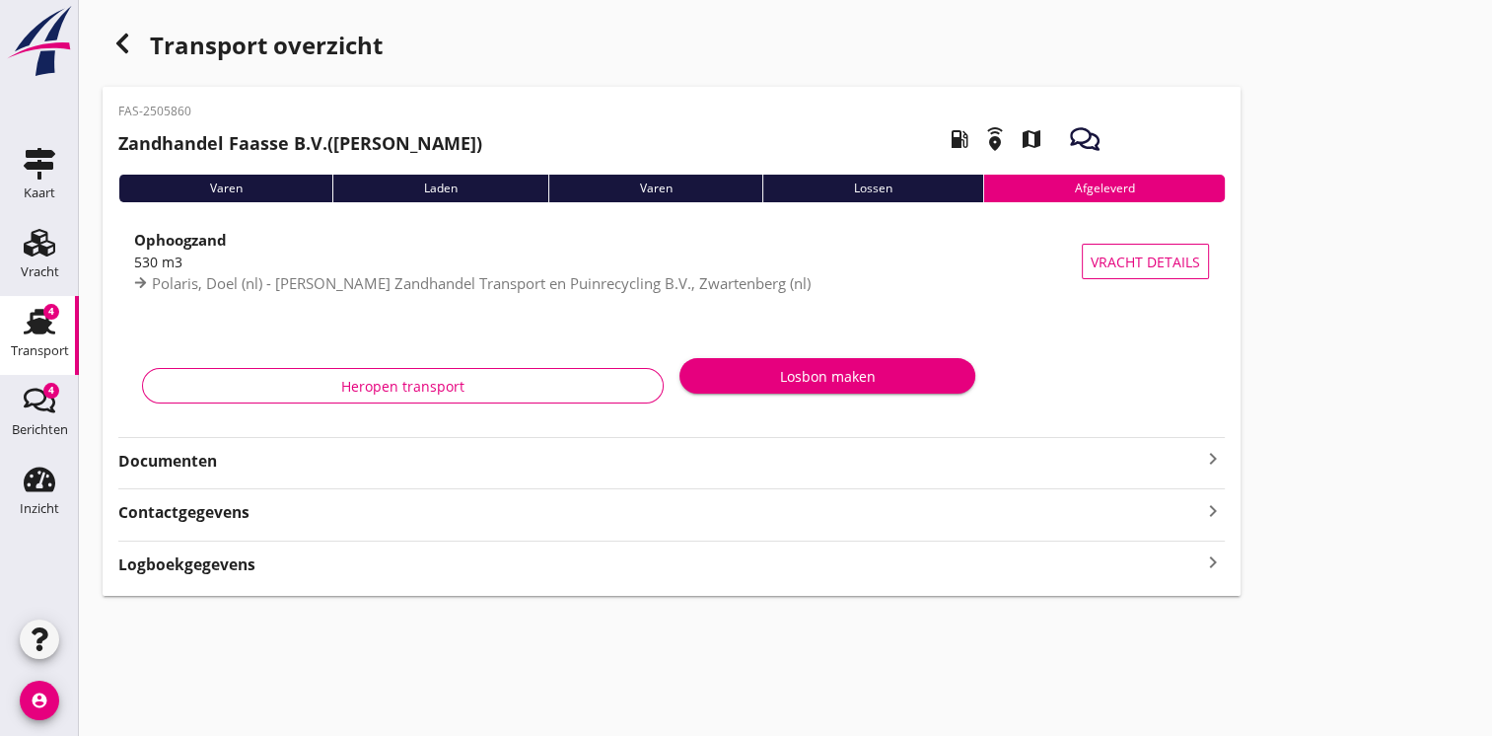
click at [580, 456] on strong "Documenten" at bounding box center [659, 461] width 1083 height 23
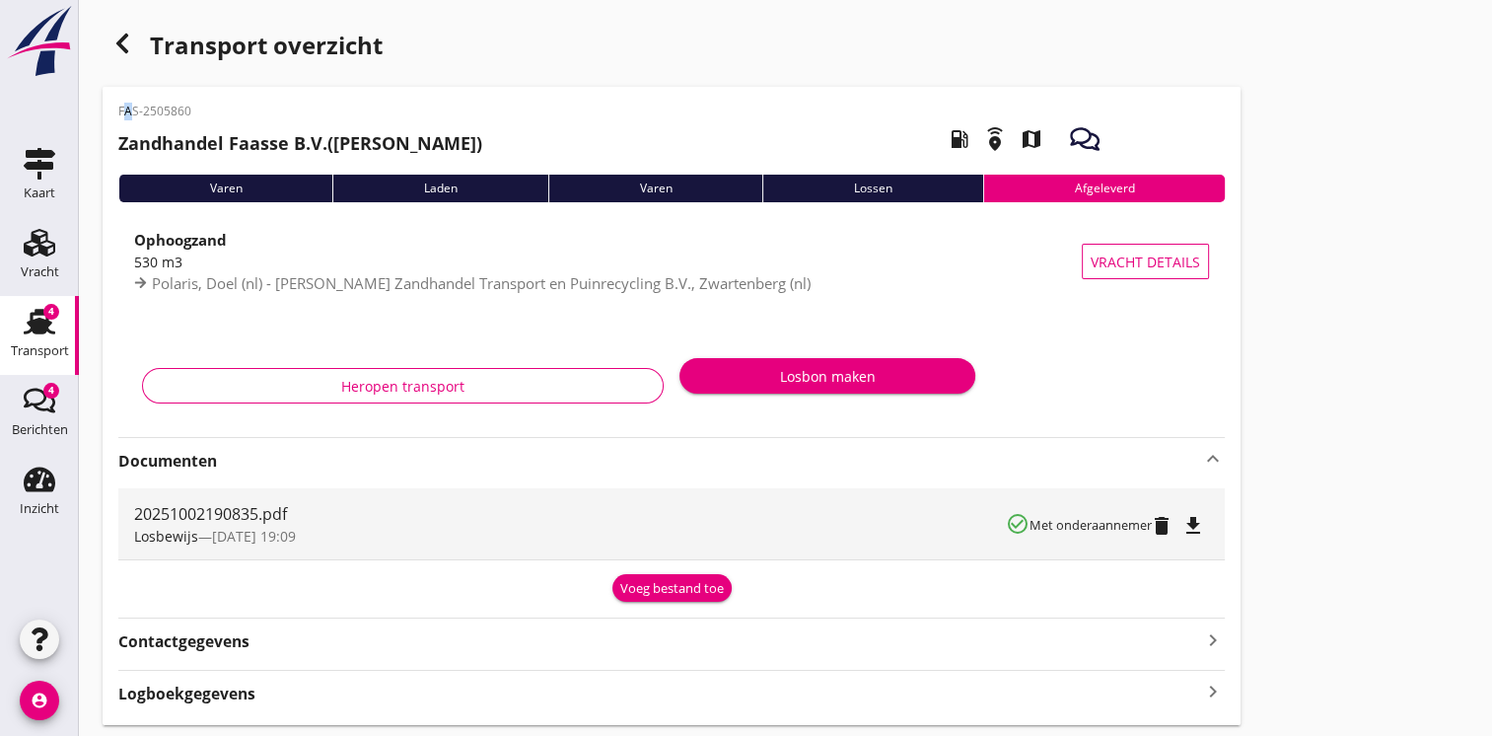
drag, startPoint x: 115, startPoint y: 106, endPoint x: 125, endPoint y: 107, distance: 10.1
click at [125, 107] on div "FAS-2505860 Zandhandel Faasse B.V. ([PERSON_NAME]) local_gas_station emergency_…" at bounding box center [672, 406] width 1138 height 638
click at [198, 112] on p "FAS-2505860" at bounding box center [300, 112] width 364 height 18
drag, startPoint x: 195, startPoint y: 110, endPoint x: 83, endPoint y: 103, distance: 112.7
click at [83, 103] on div "Transport overzicht FAS-2505860 Zandhandel Faasse B.V. ([PERSON_NAME]) local_ga…" at bounding box center [785, 374] width 1413 height 749
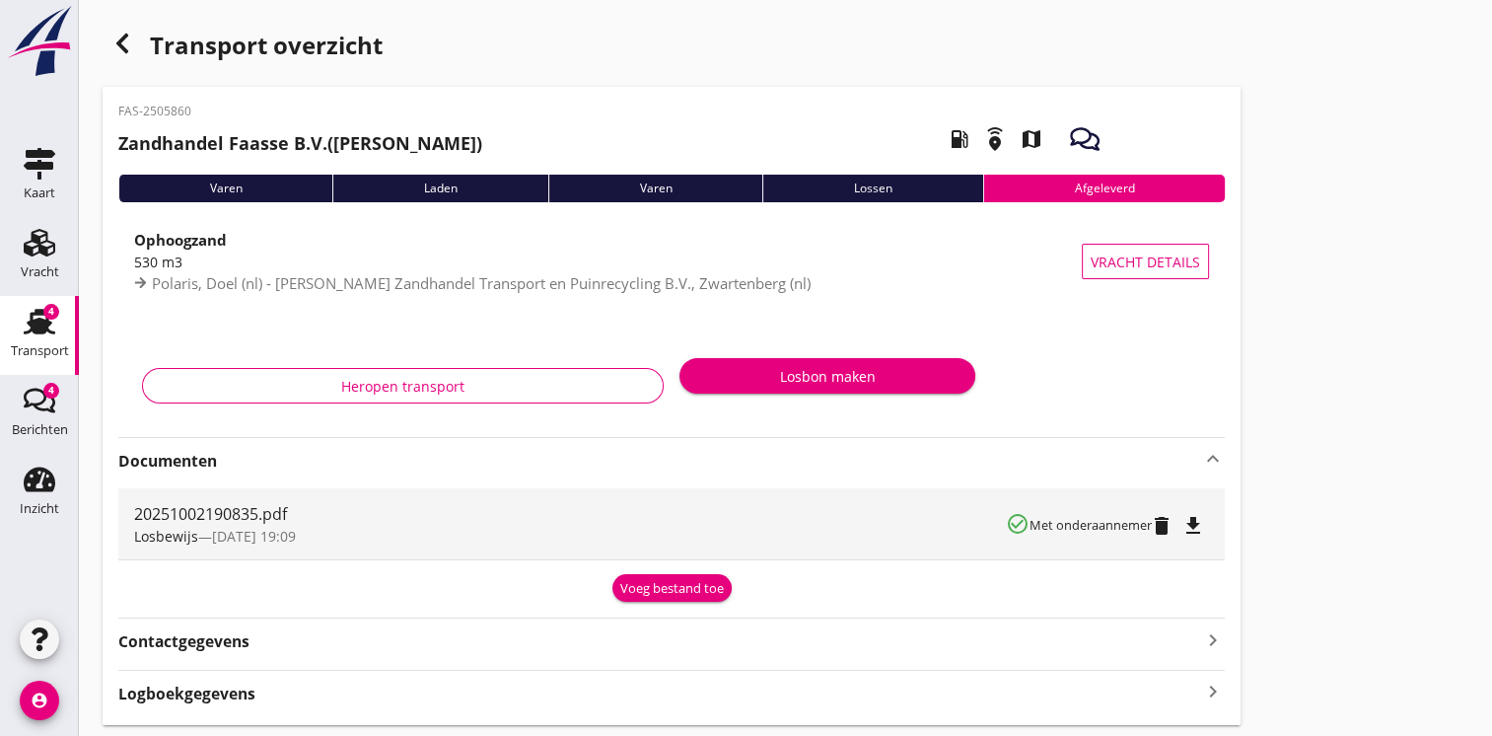
copy p "FAS-2505860"
